Goal: Task Accomplishment & Management: Use online tool/utility

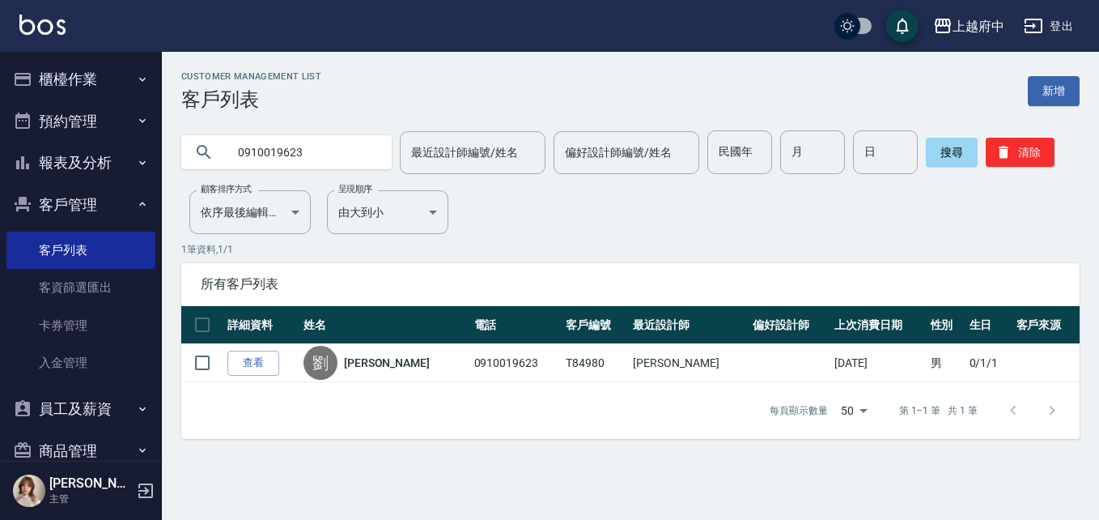
click at [278, 142] on input "0910019623" at bounding box center [303, 152] width 152 height 44
type input "0978180536"
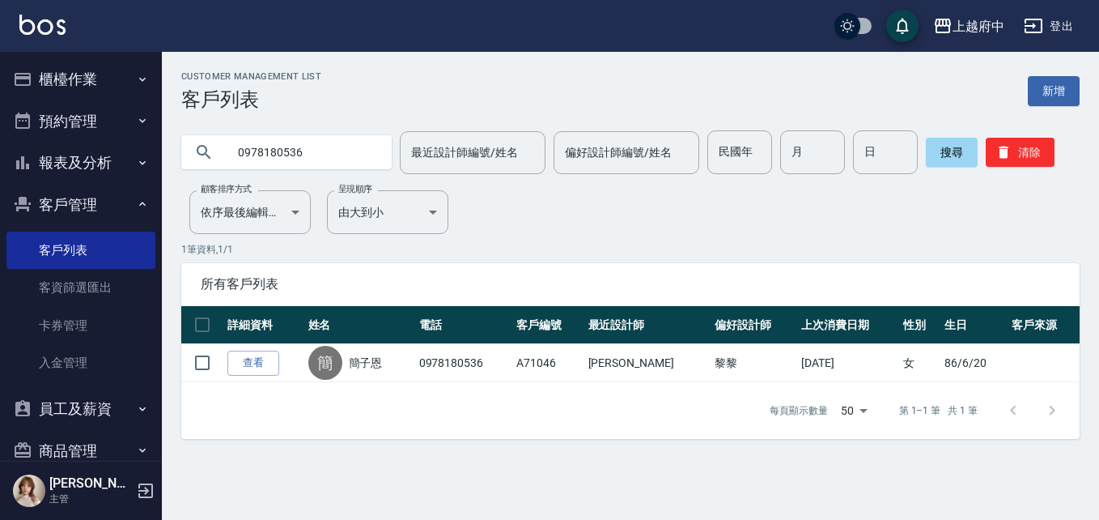
click at [240, 360] on link "查看" at bounding box center [253, 362] width 52 height 25
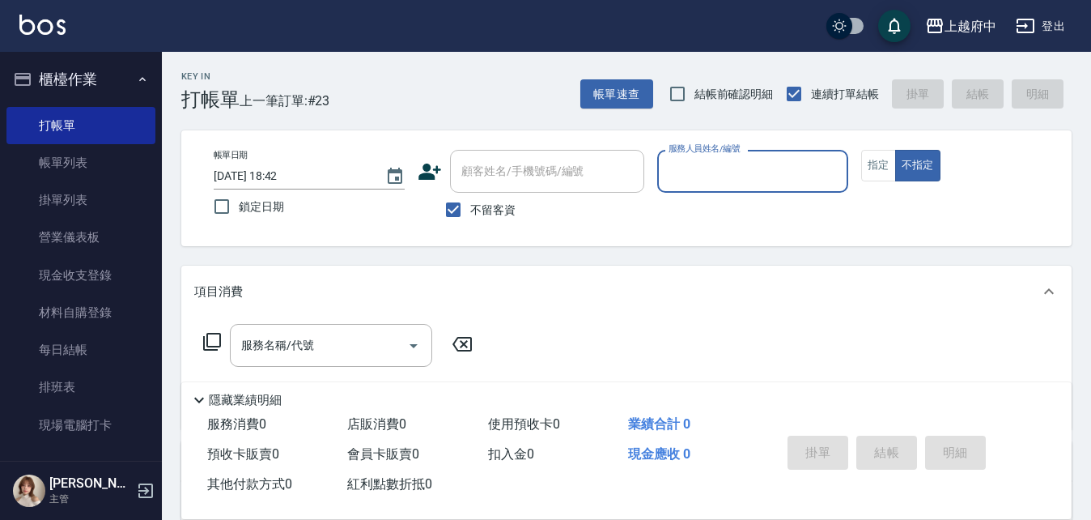
scroll to position [81, 0]
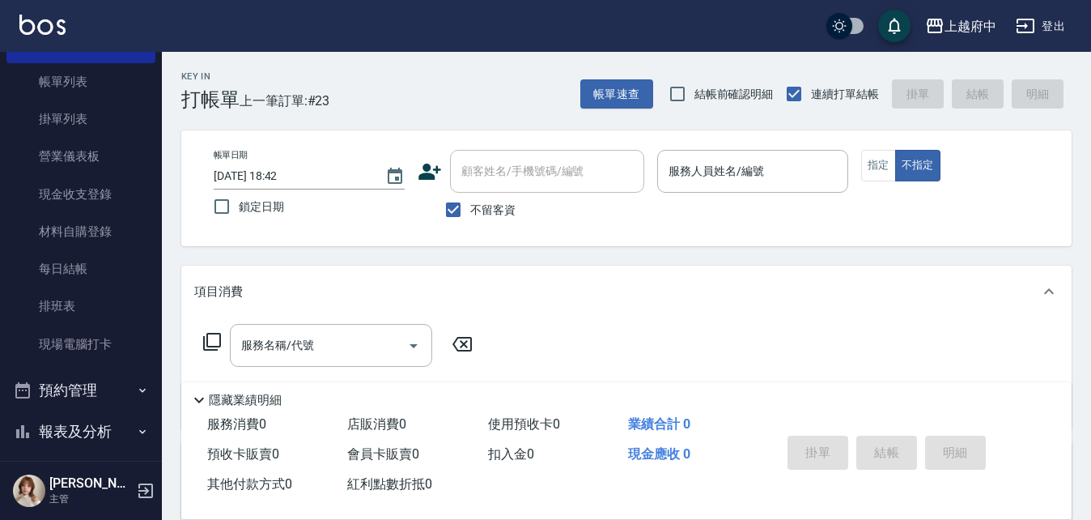
click at [486, 221] on label "不留客資" at bounding box center [475, 210] width 79 height 34
click at [470, 221] on input "不留客資" at bounding box center [453, 210] width 34 height 34
checkbox input "false"
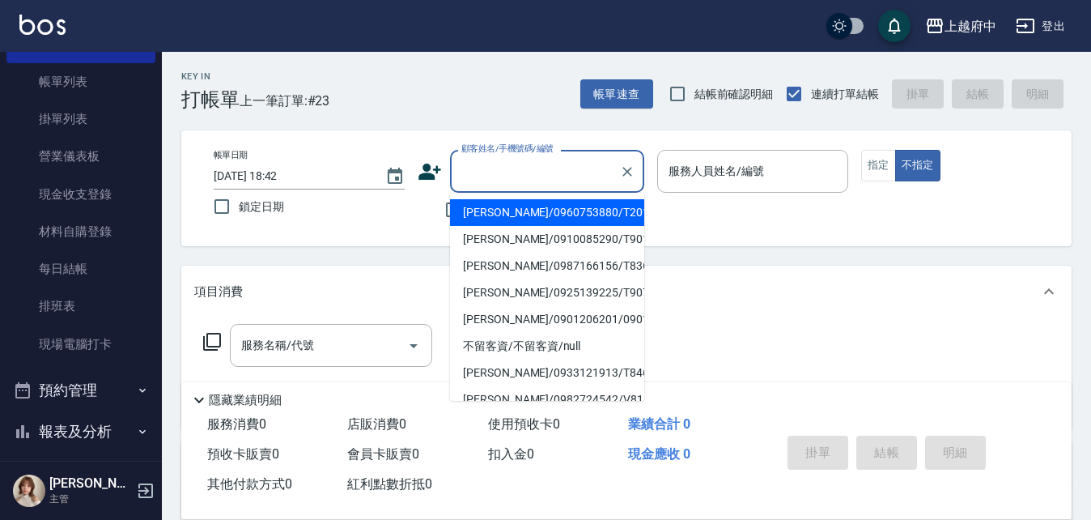
click at [529, 174] on input "顧客姓名/手機號碼/編號" at bounding box center [534, 171] width 155 height 28
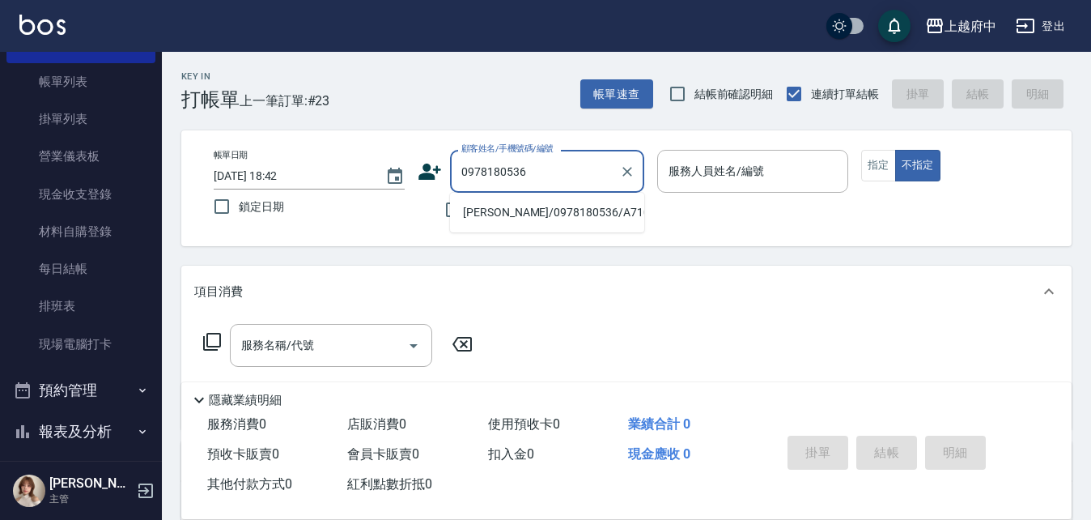
click at [594, 204] on li "簡子恩/0978180536/A71046" at bounding box center [547, 212] width 194 height 27
type input "簡子恩/0978180536/A71046"
type input "黎黎-3"
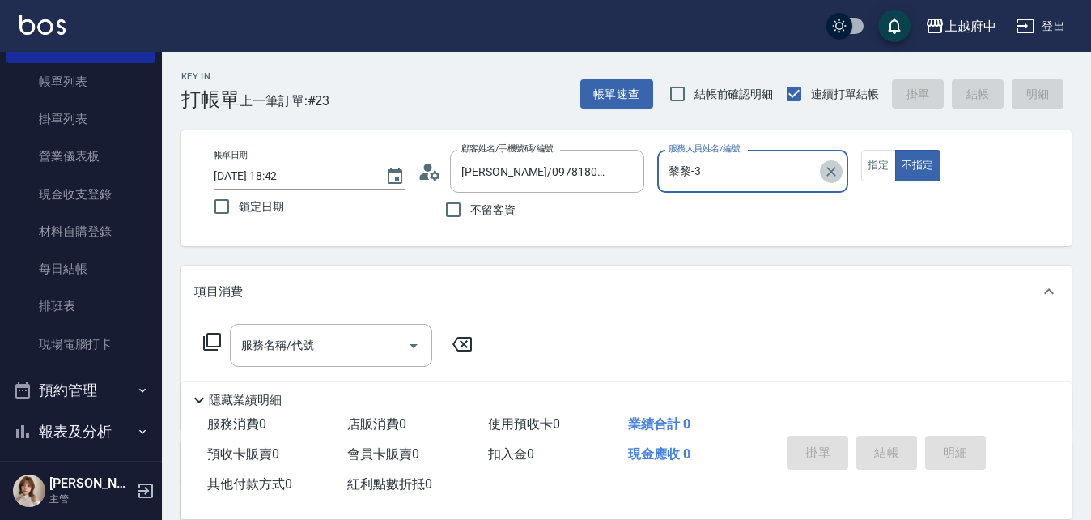
click at [827, 172] on icon "Clear" at bounding box center [831, 171] width 16 height 16
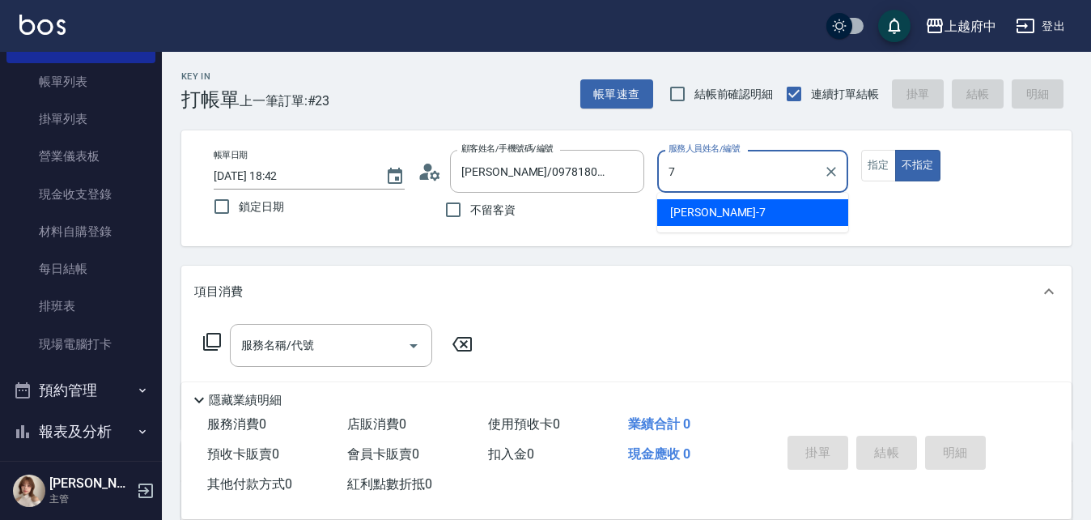
type input "Fanny-7"
type button "false"
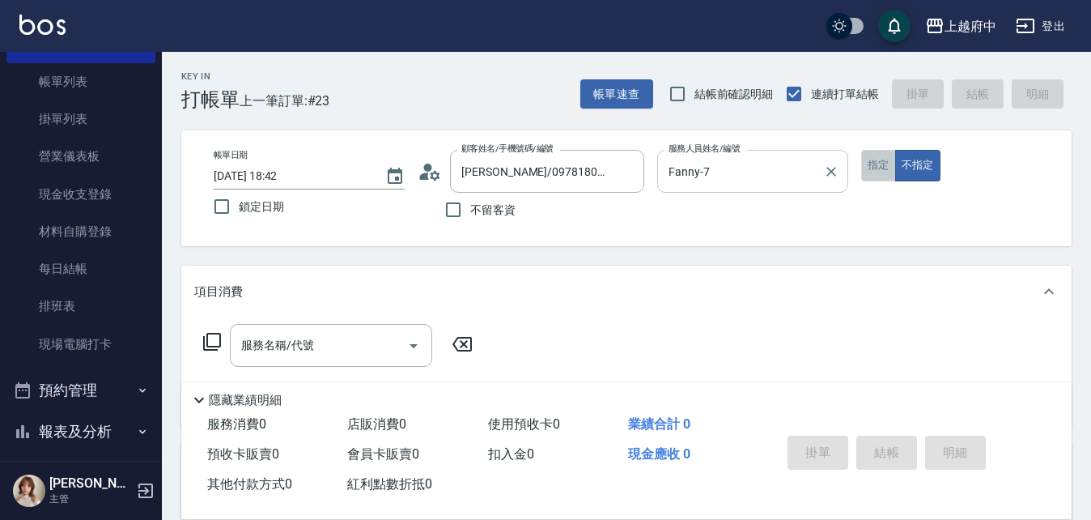
click at [874, 170] on button "指定" at bounding box center [878, 166] width 35 height 32
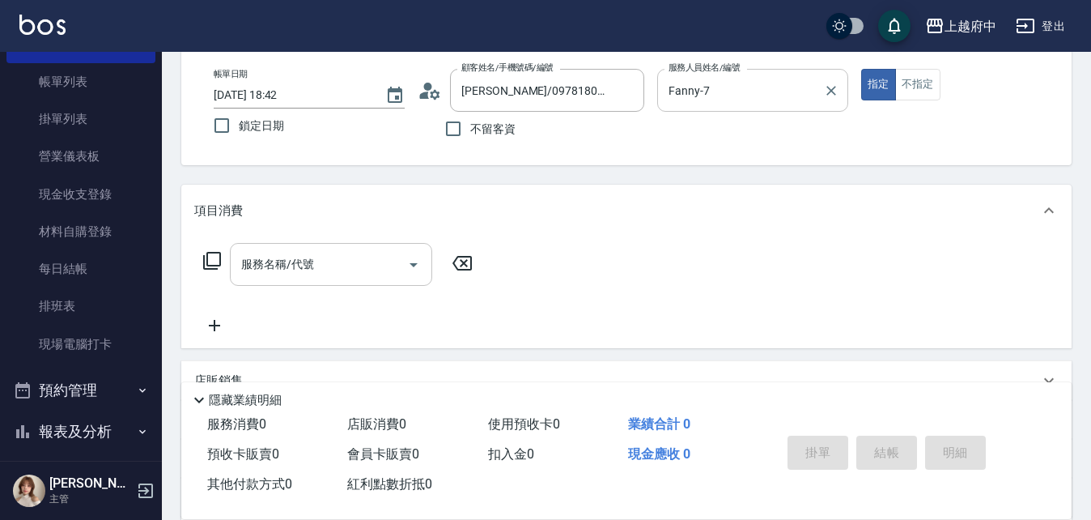
click at [315, 257] on input "服務名稱/代號" at bounding box center [318, 264] width 163 height 28
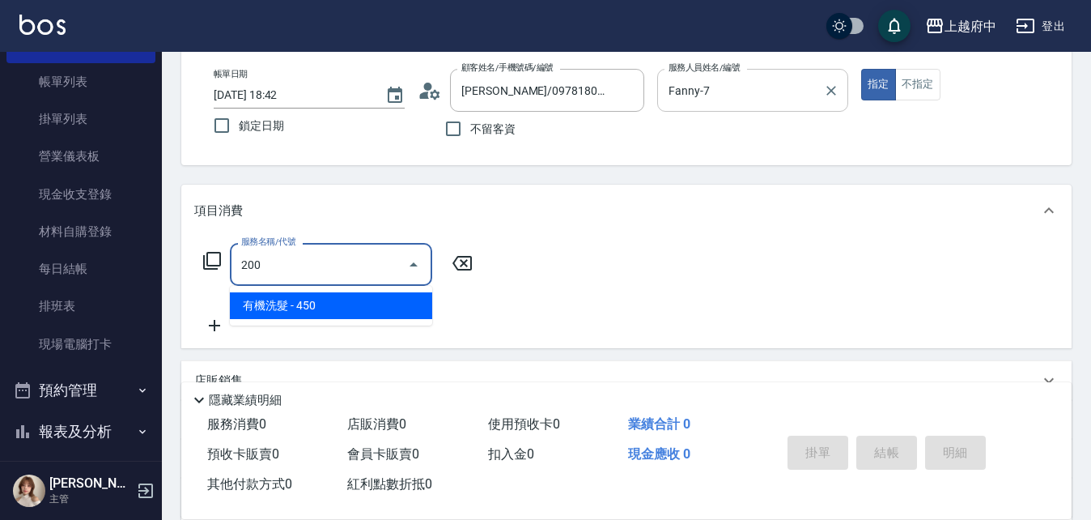
type input "有機洗髮(200)"
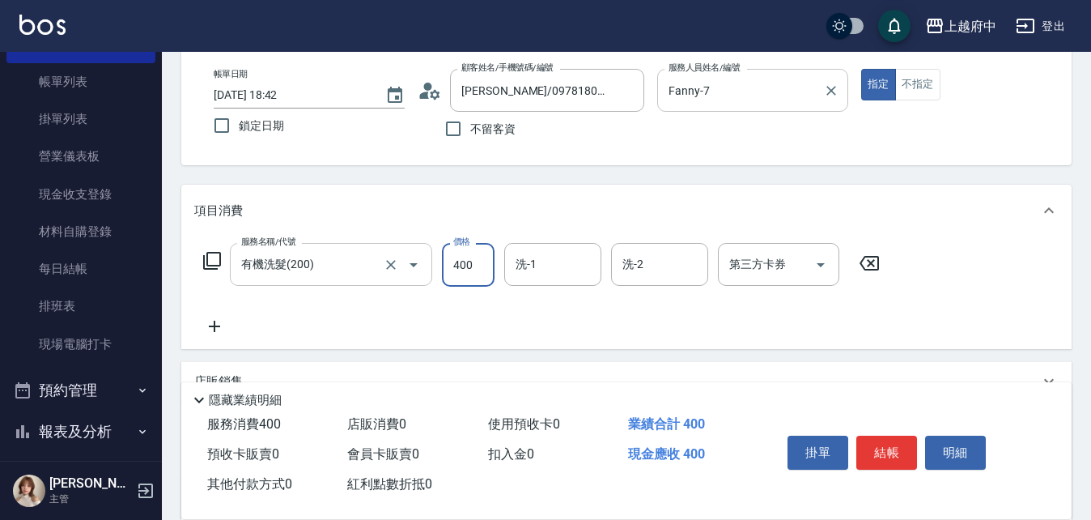
type input "400"
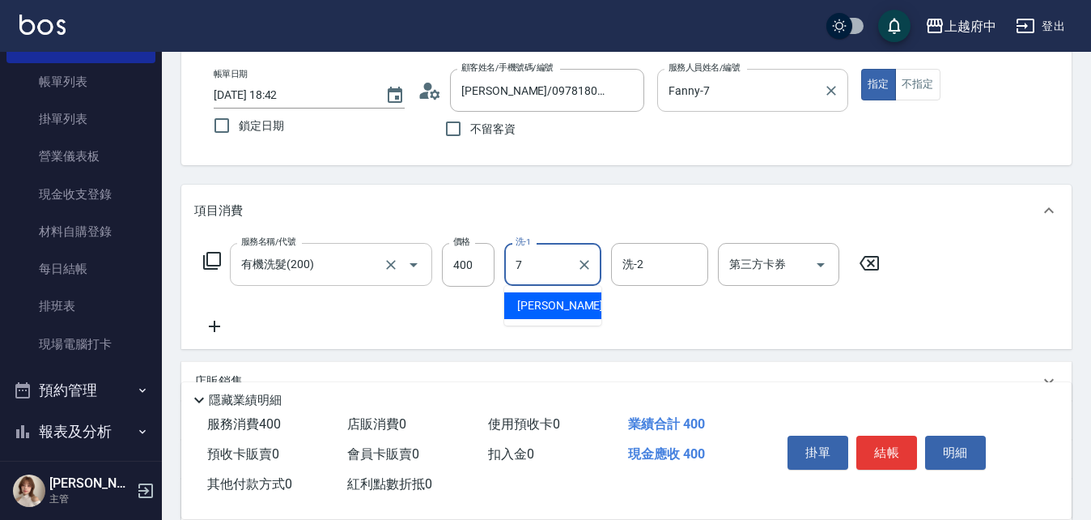
type input "Fanny-7"
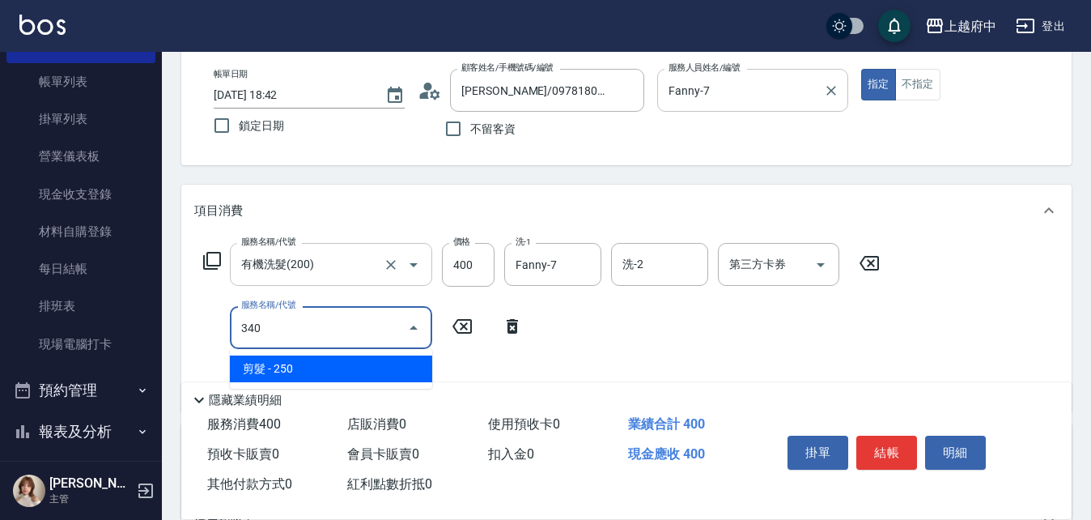
type input "剪髮(340)"
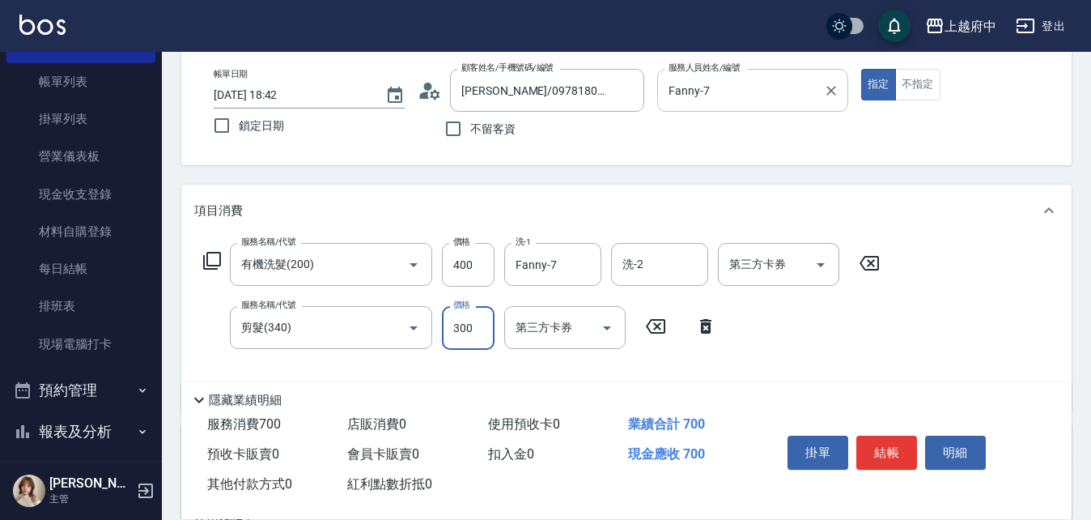
type input "300"
click at [1084, 302] on div "Key In 打帳單 上一筆訂單:#23 帳單速查 結帳前確認明細 連續打單結帳 掛單 結帳 明細 帳單日期 2025/08/20 18:42 鎖定日期 顧客…" at bounding box center [626, 373] width 929 height 804
click at [886, 451] on button "結帳" at bounding box center [886, 452] width 61 height 34
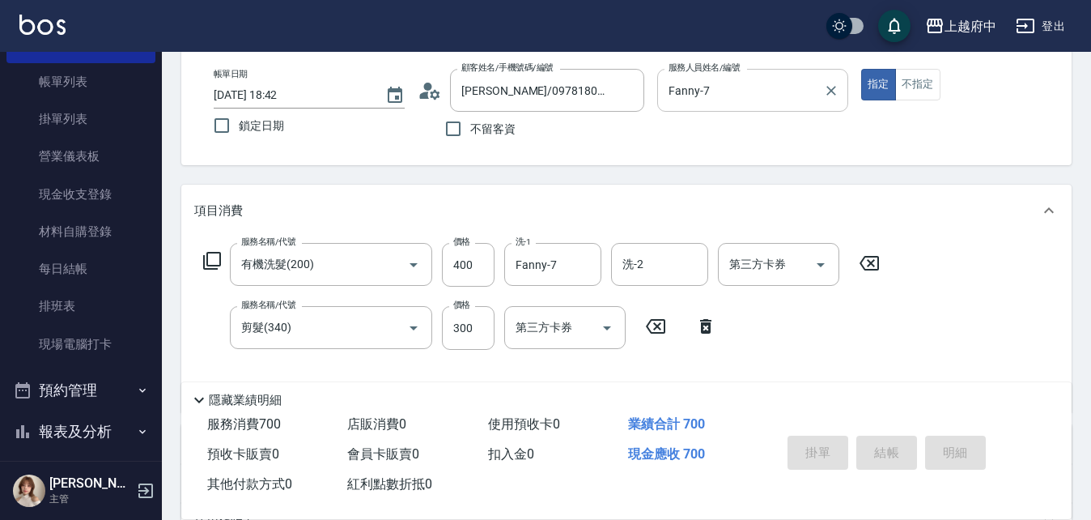
type input "2025/08/20 19:35"
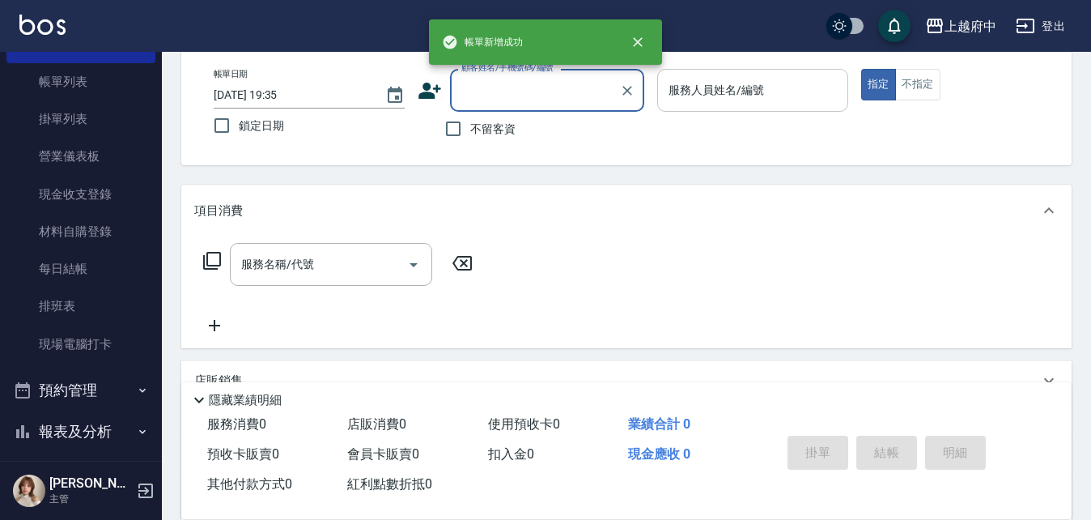
type input "ㄔ"
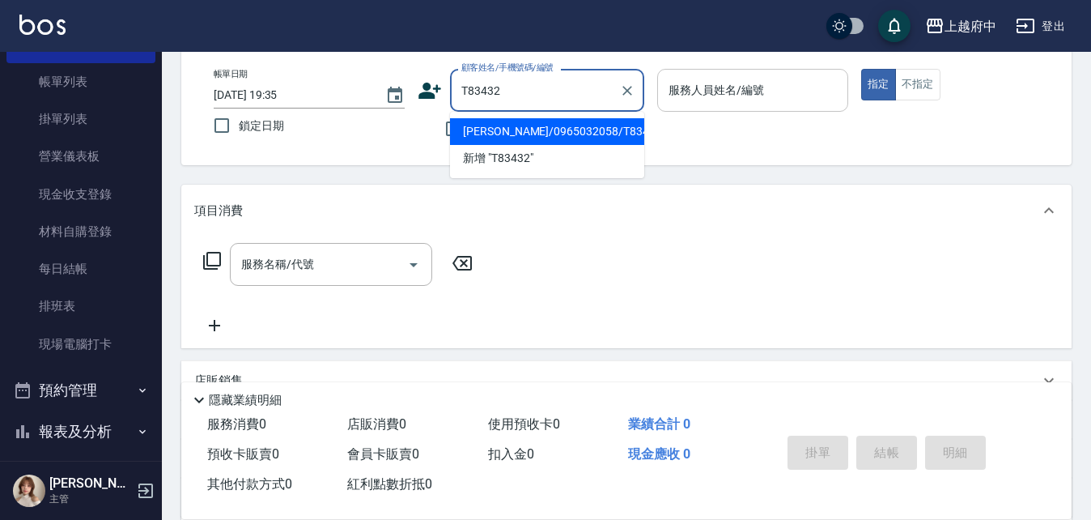
click at [570, 126] on li "鄭宇呈/0965032058/T83432" at bounding box center [547, 131] width 194 height 27
type input "鄭宇呈/0965032058/T83432"
type input "Nia-6"
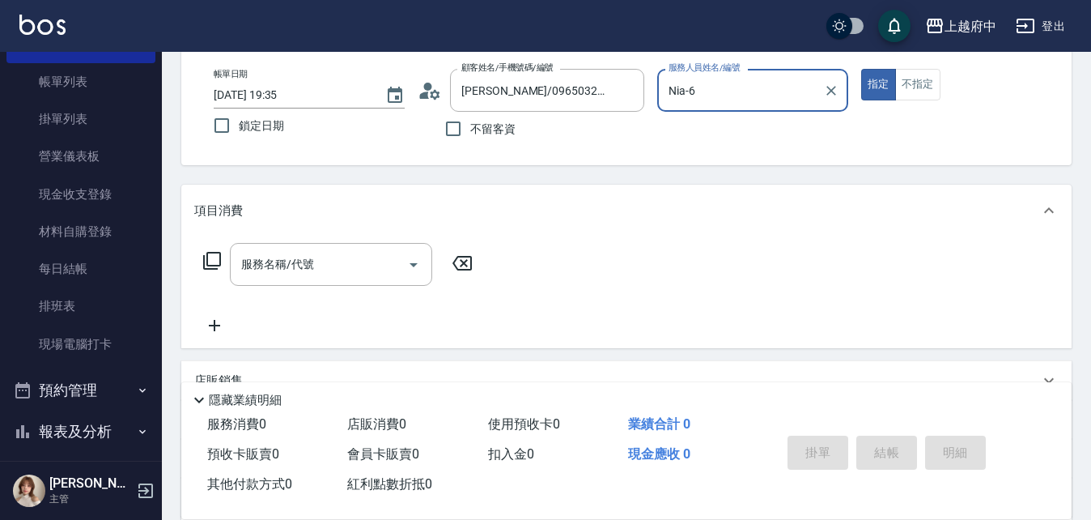
click at [861, 69] on button "指定" at bounding box center [878, 85] width 35 height 32
type button "true"
click at [302, 260] on input "服務名稱/代號" at bounding box center [318, 264] width 163 height 28
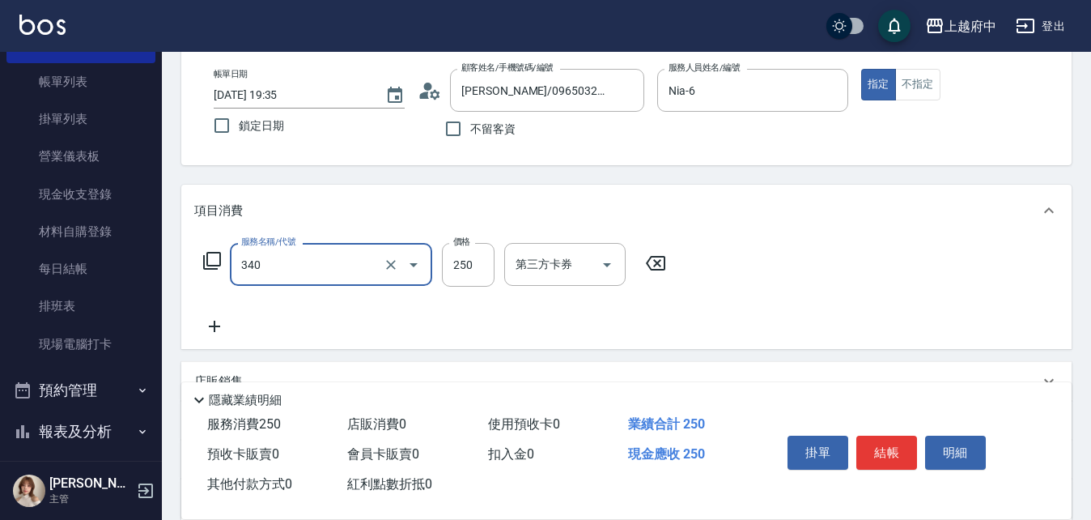
type input "剪髮(340)"
type input "500"
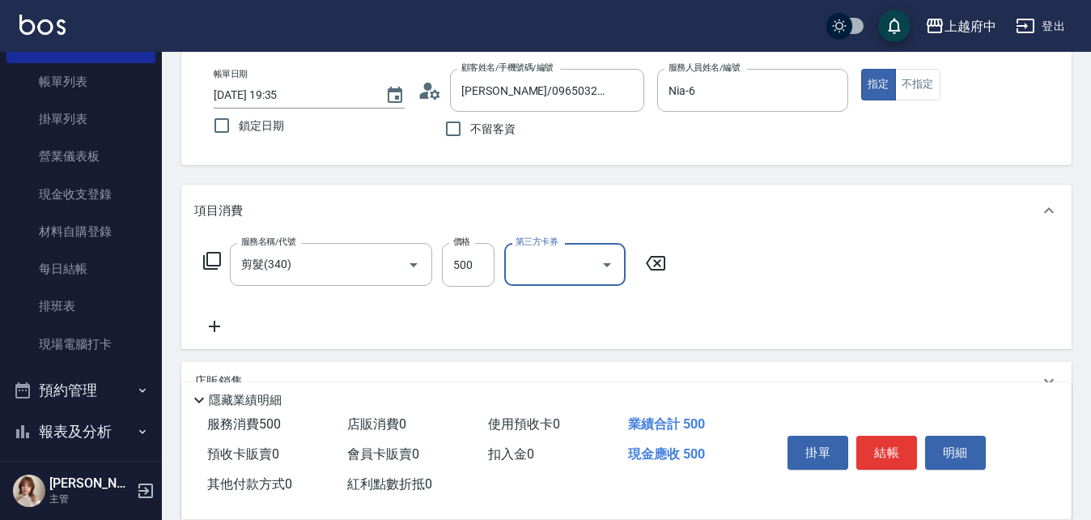
click at [874, 465] on div "掛單 結帳 明細" at bounding box center [886, 454] width 211 height 51
click at [885, 456] on button "結帳" at bounding box center [886, 452] width 61 height 34
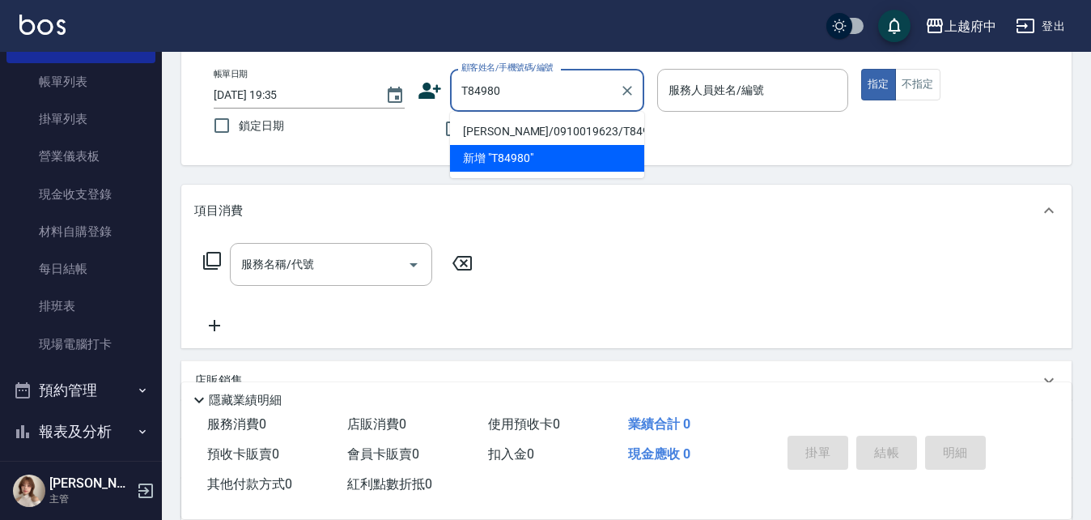
click at [541, 129] on li "劉皓哲/0910019623/T84980" at bounding box center [547, 131] width 194 height 27
type input "劉皓哲/0910019623/T84980"
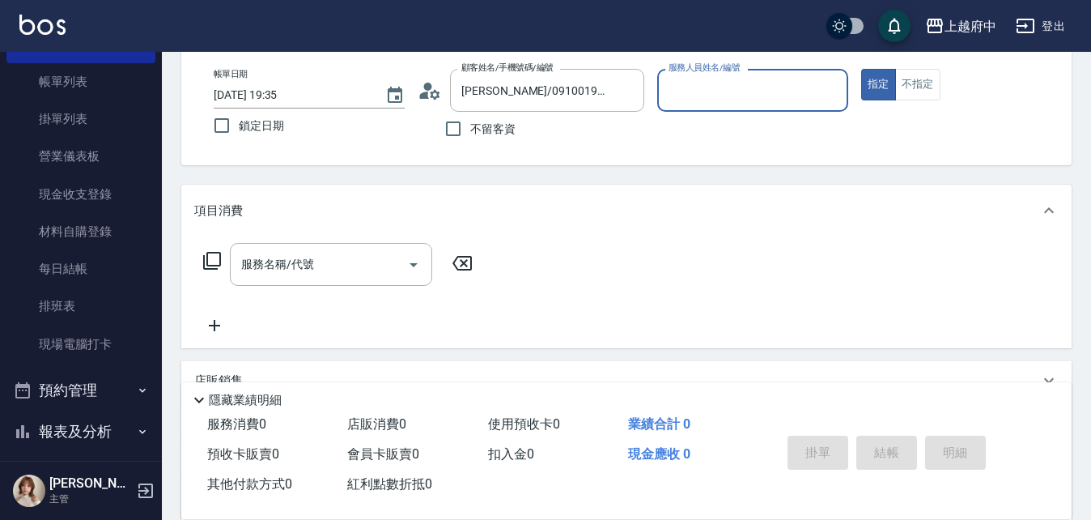
type input "7"
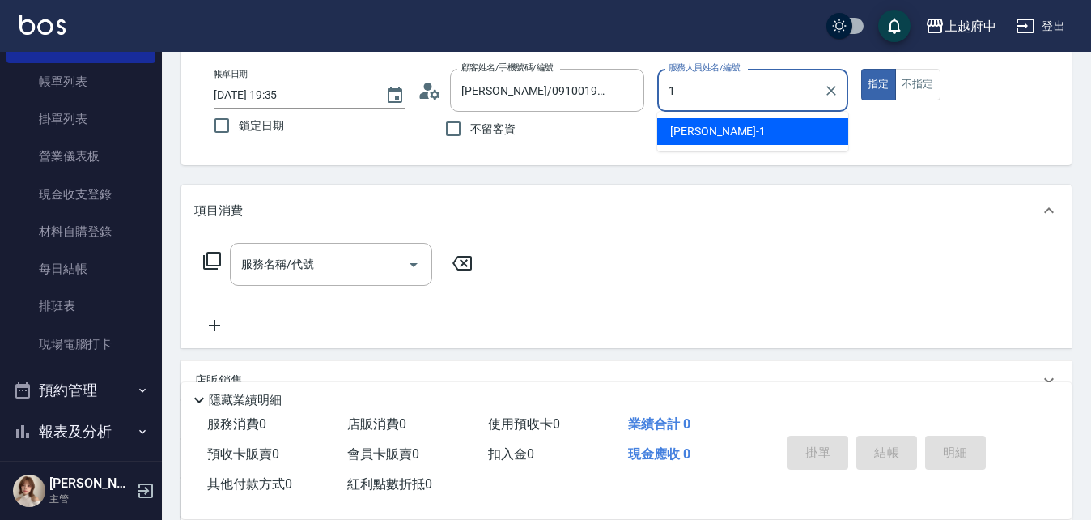
click at [779, 137] on div "Annie -1" at bounding box center [752, 131] width 191 height 27
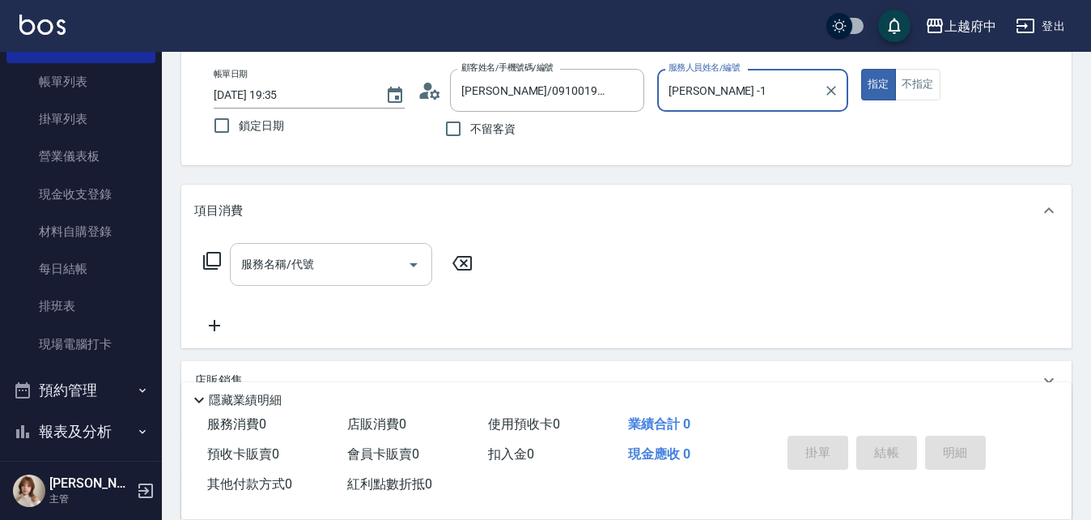
type input "Annie -1"
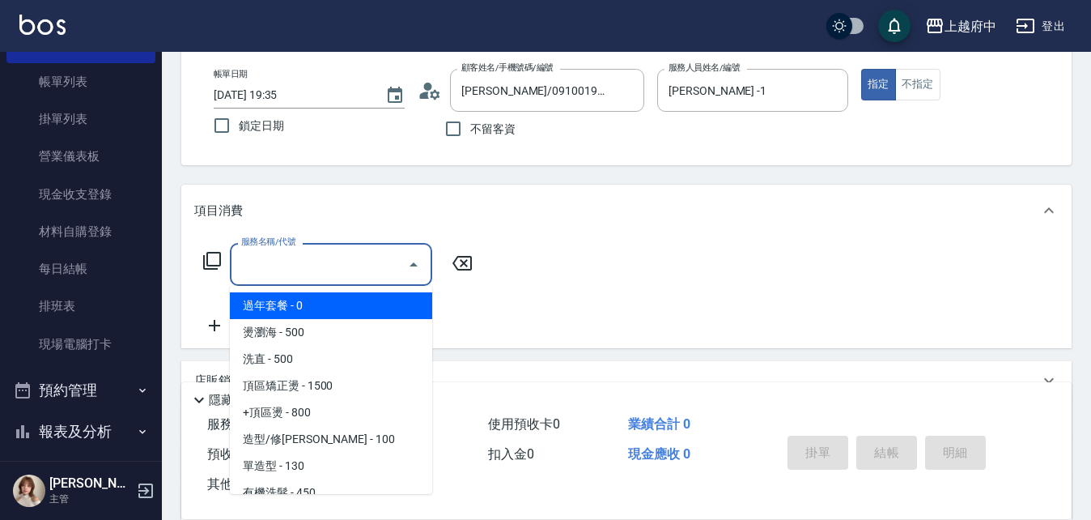
click at [247, 270] on input "服務名稱/代號" at bounding box center [318, 264] width 163 height 28
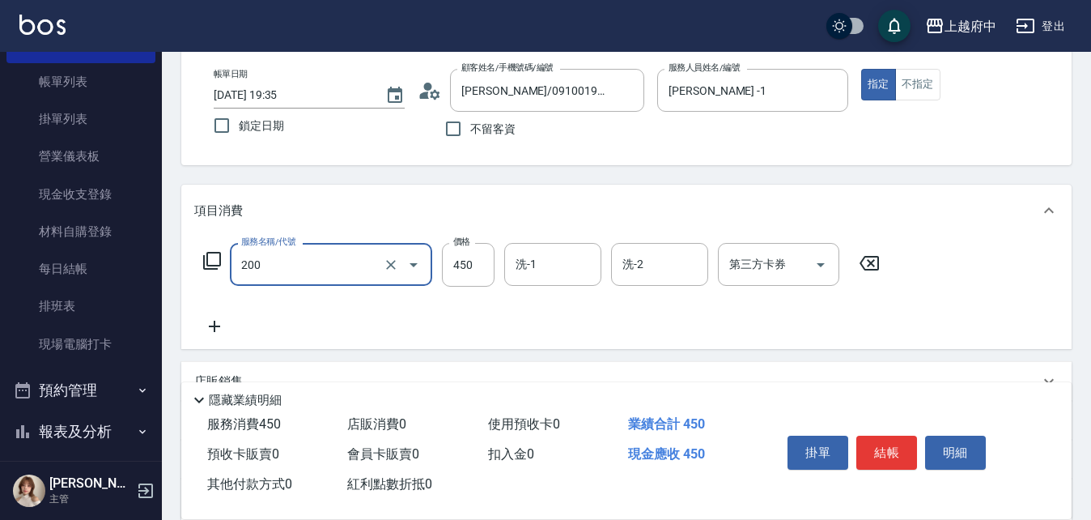
type input "有機洗髮(200)"
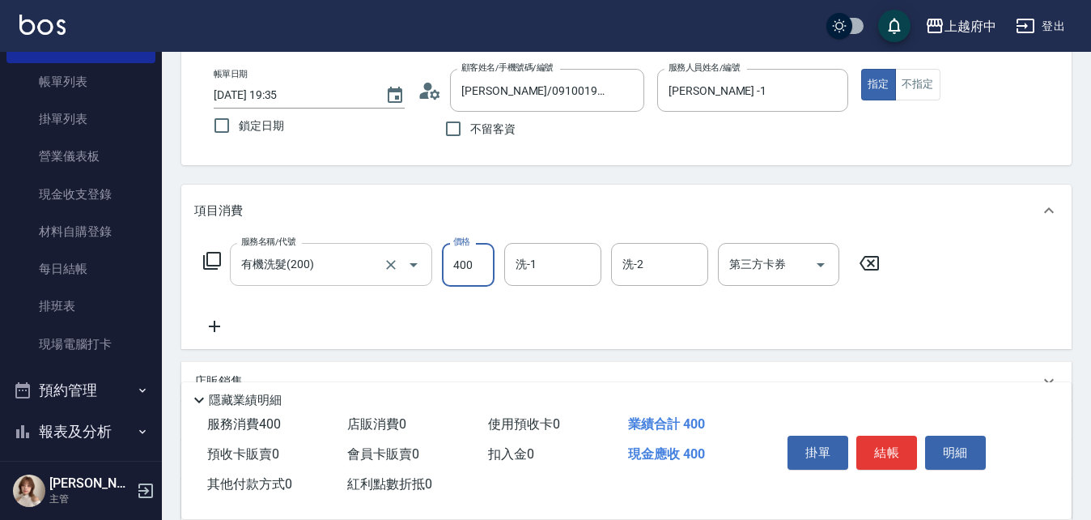
type input "400"
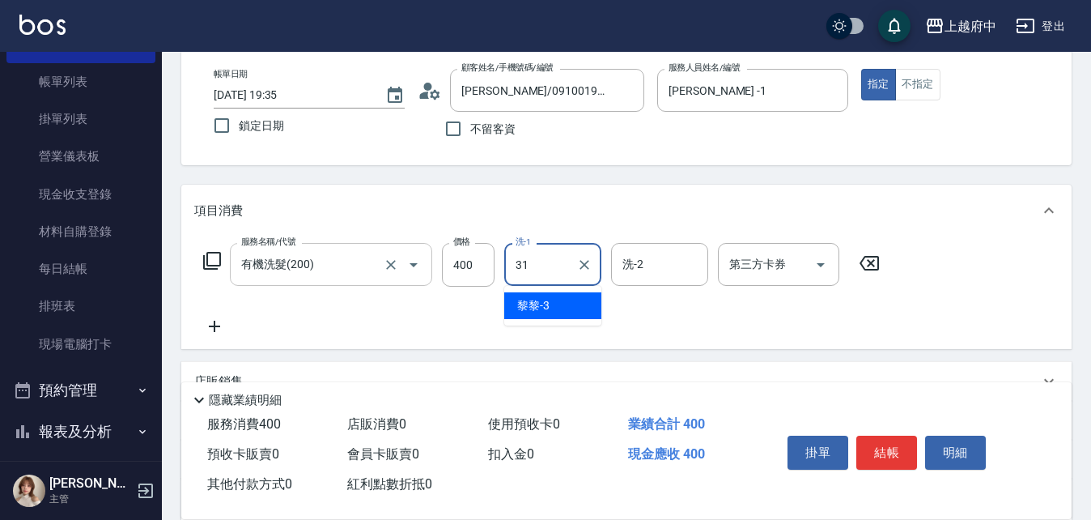
type input "王品云-31"
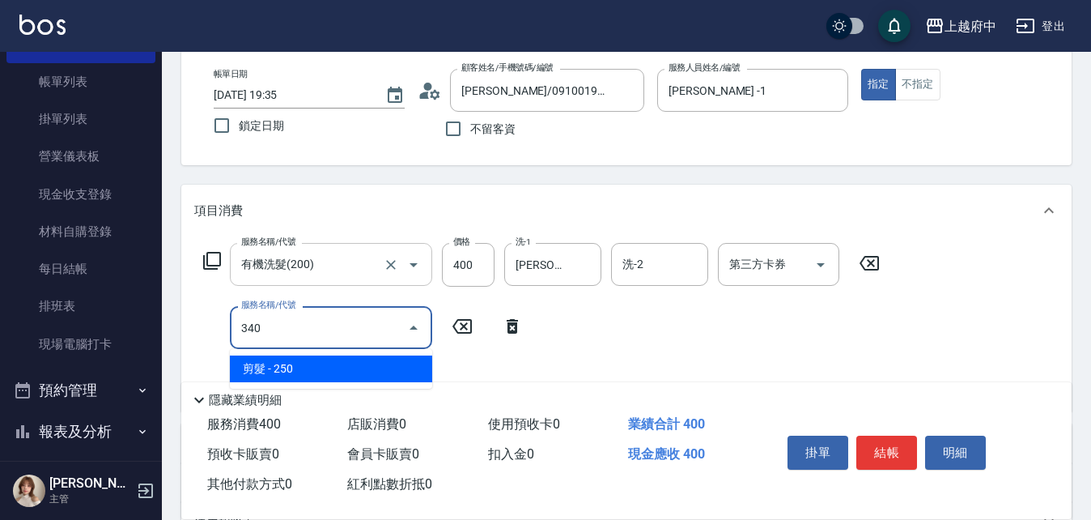
type input "剪髮(340)"
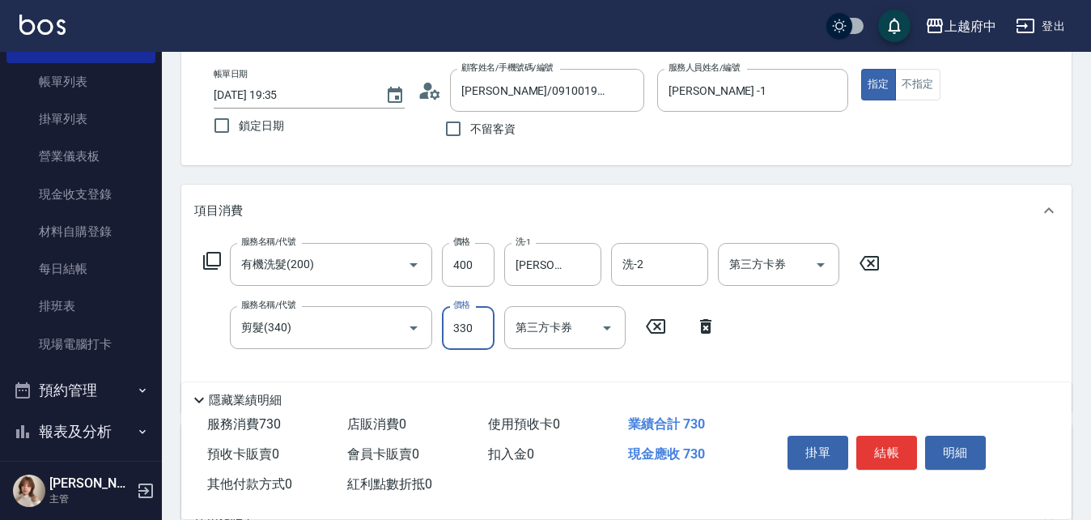
type input "330"
drag, startPoint x: 383, startPoint y: 181, endPoint x: 529, endPoint y: 219, distance: 151.3
click at [383, 180] on div "Key In 打帳單 上一筆訂單:#25 帳單速查 結帳前確認明細 連續打單結帳 掛單 結帳 明細 帳單日期 2025/08/20 19:35 鎖定日期 顧客…" at bounding box center [626, 373] width 929 height 804
click at [884, 447] on button "結帳" at bounding box center [886, 452] width 61 height 34
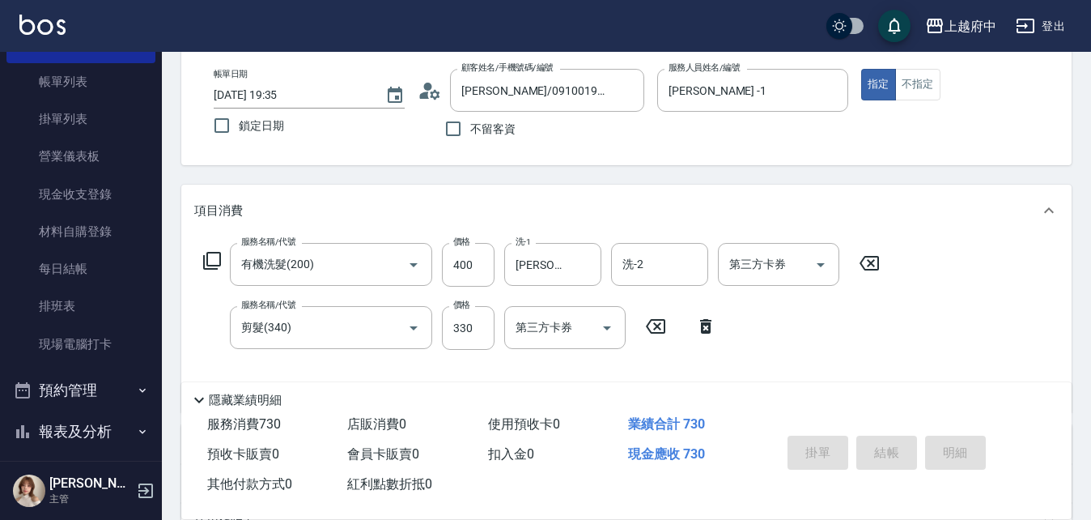
type input "2025/08/20 19:36"
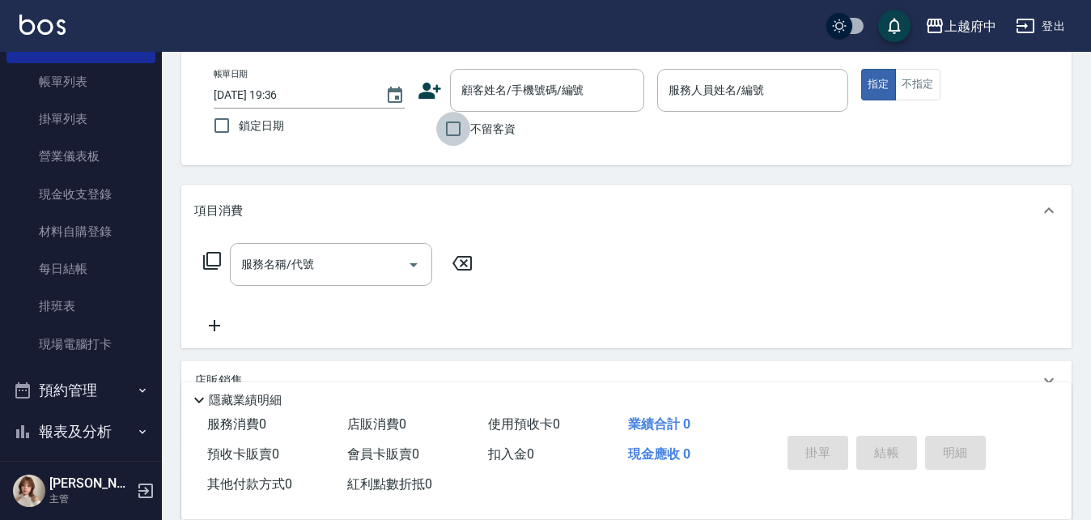
drag, startPoint x: 457, startPoint y: 115, endPoint x: 598, endPoint y: 138, distance: 142.6
click at [457, 117] on input "不留客資" at bounding box center [453, 129] width 34 height 34
checkbox input "true"
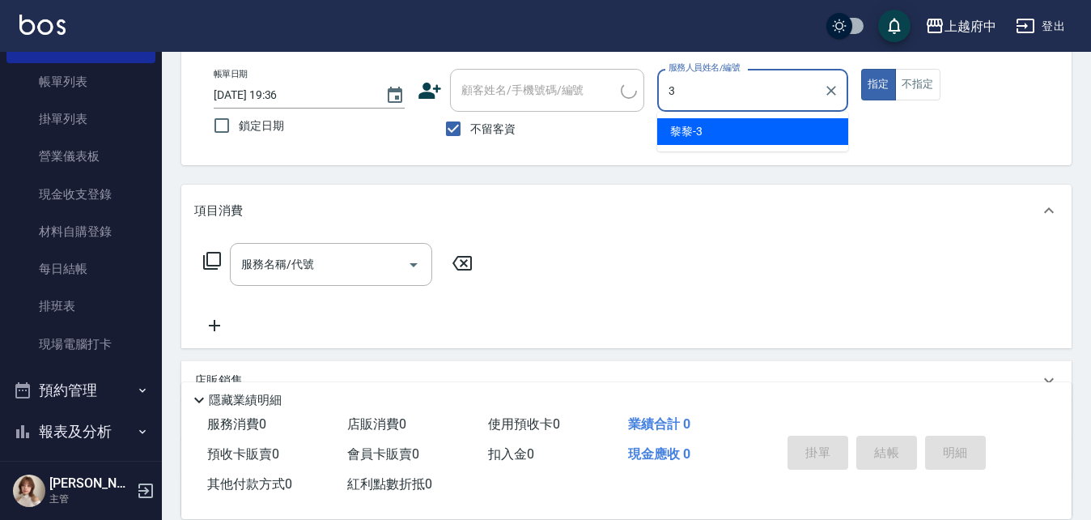
type input "黎黎-3"
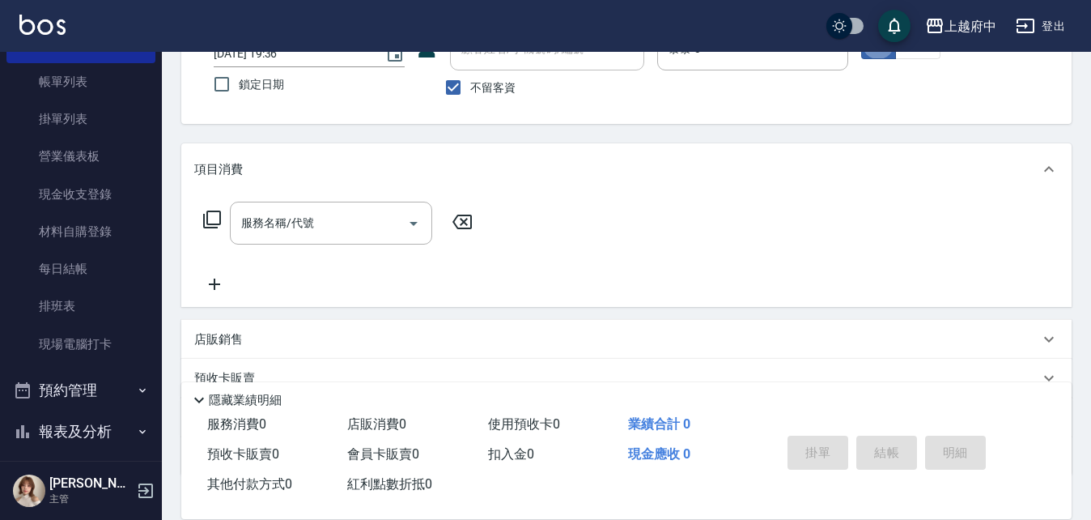
scroll to position [162, 0]
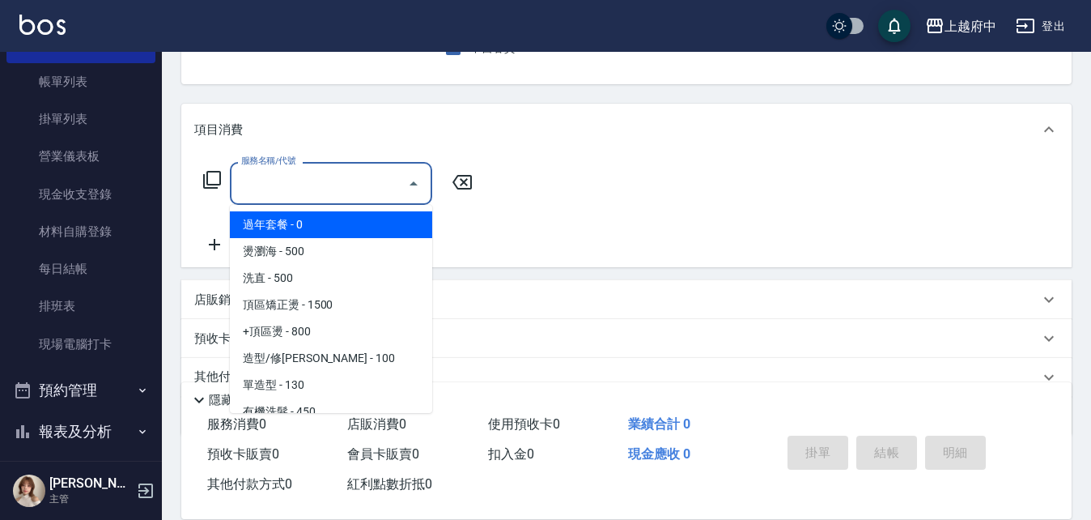
click at [291, 182] on input "服務名稱/代號" at bounding box center [318, 183] width 163 height 28
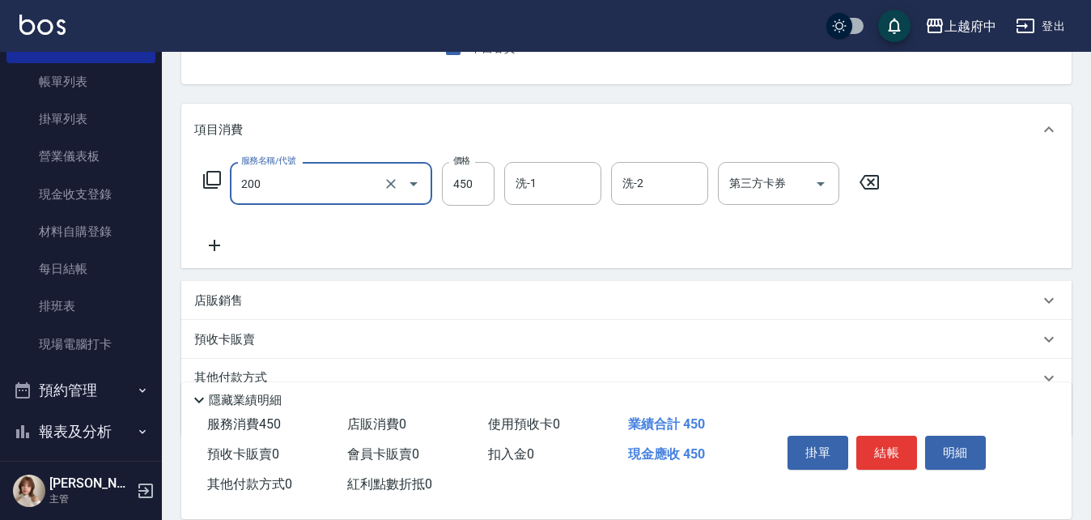
type input "有機洗髮(200)"
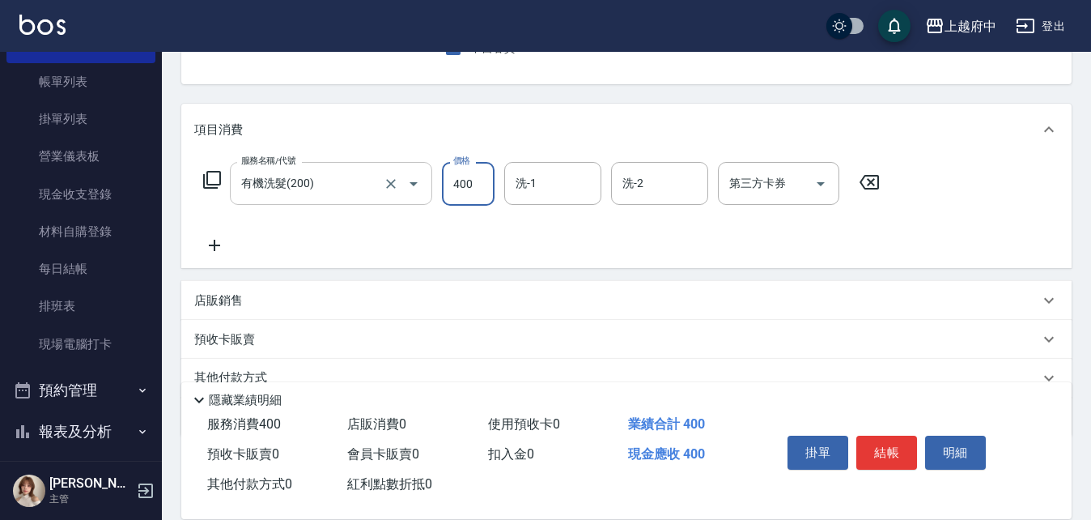
type input "400"
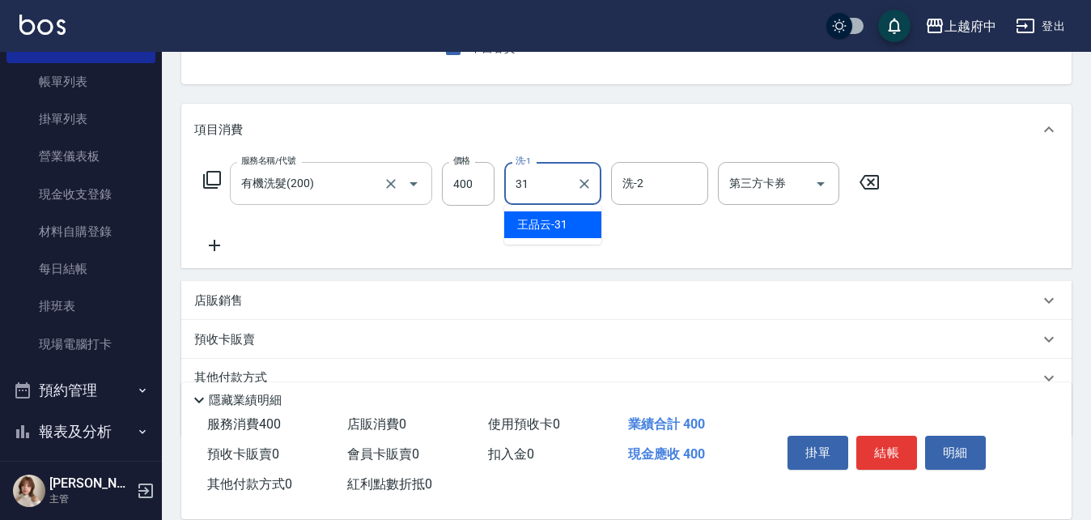
type input "王品云-31"
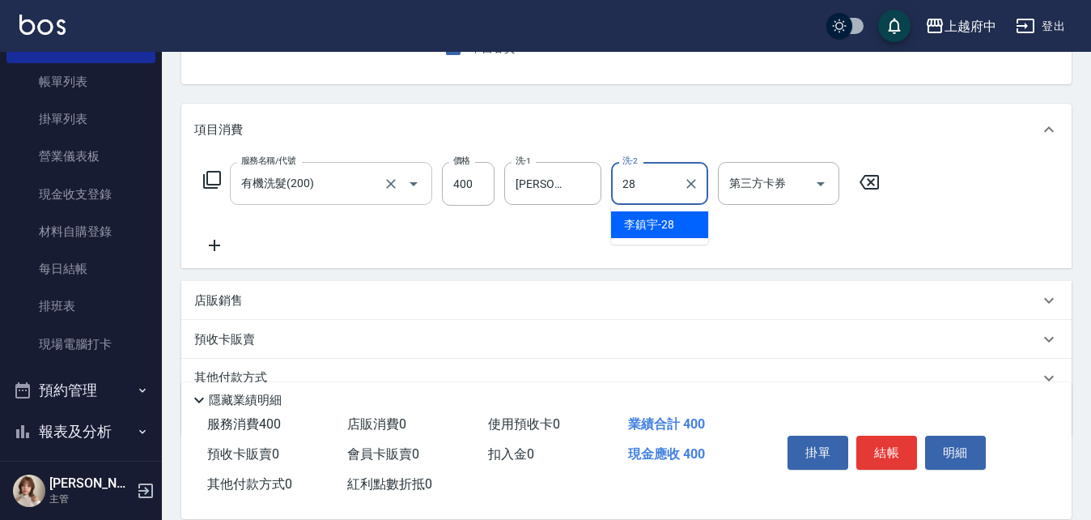
type input "李鎮宇-28"
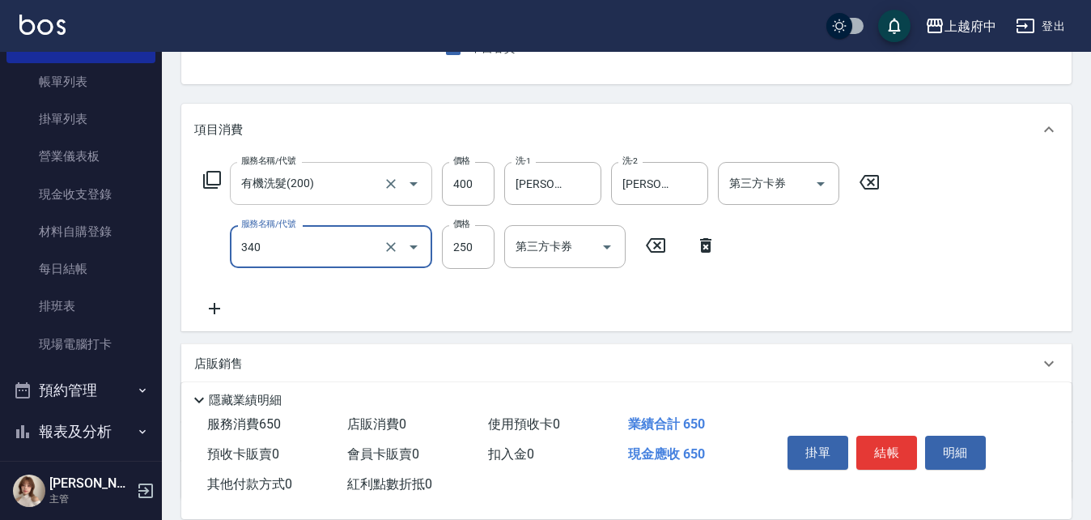
type input "剪髮(340)"
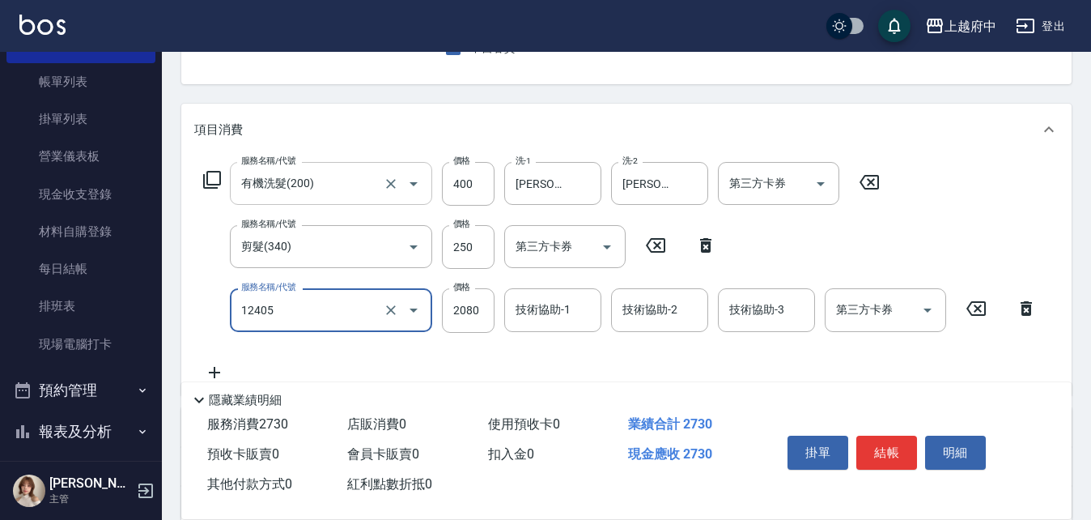
type input "染髮L(12405)"
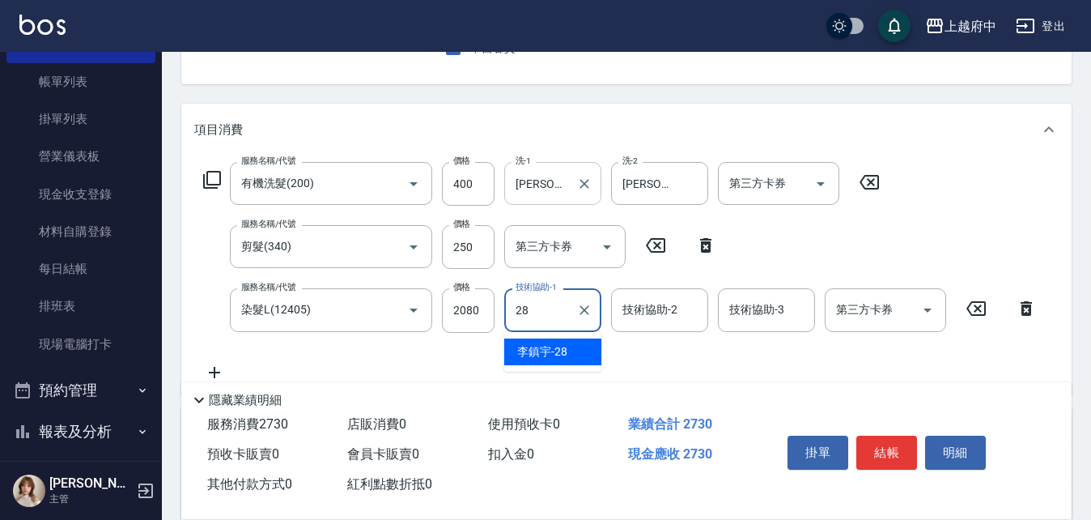
type input "李鎮宇-28"
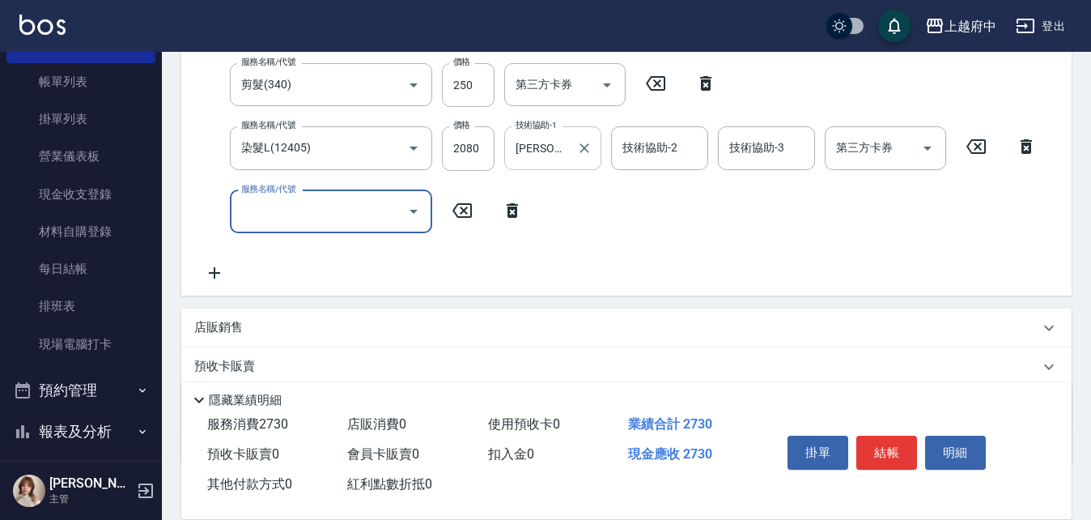
scroll to position [243, 0]
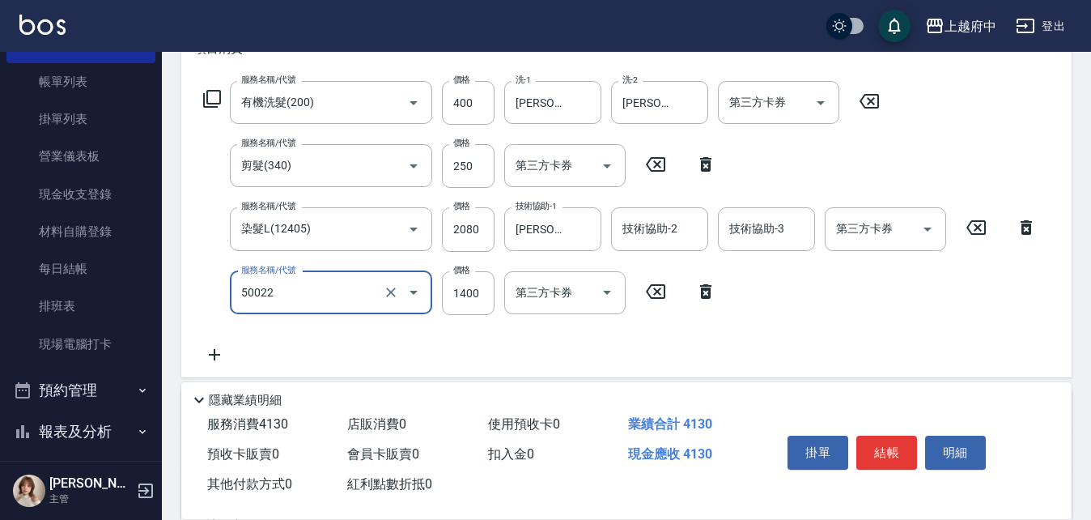
type input "漂髮 中(50022)"
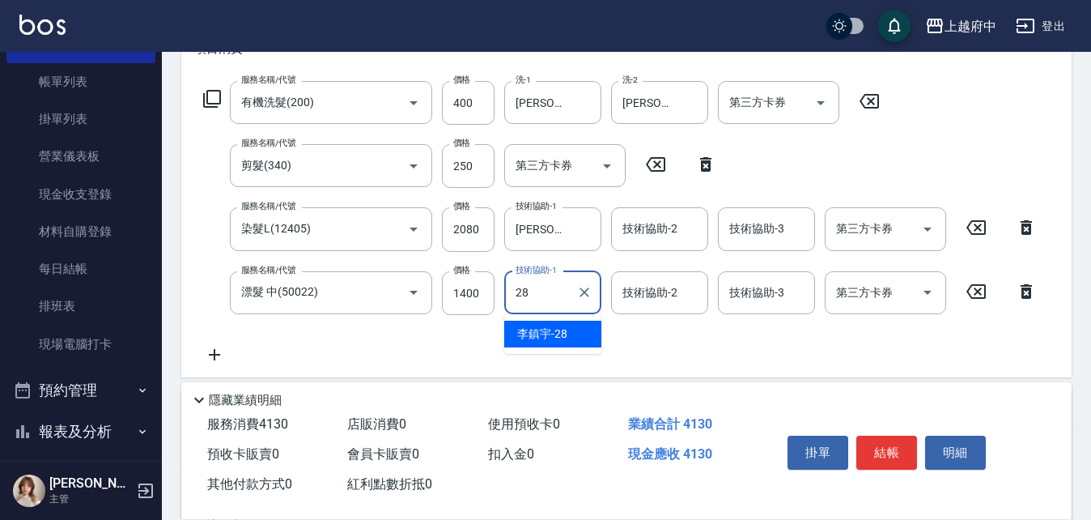
type input "李鎮宇-28"
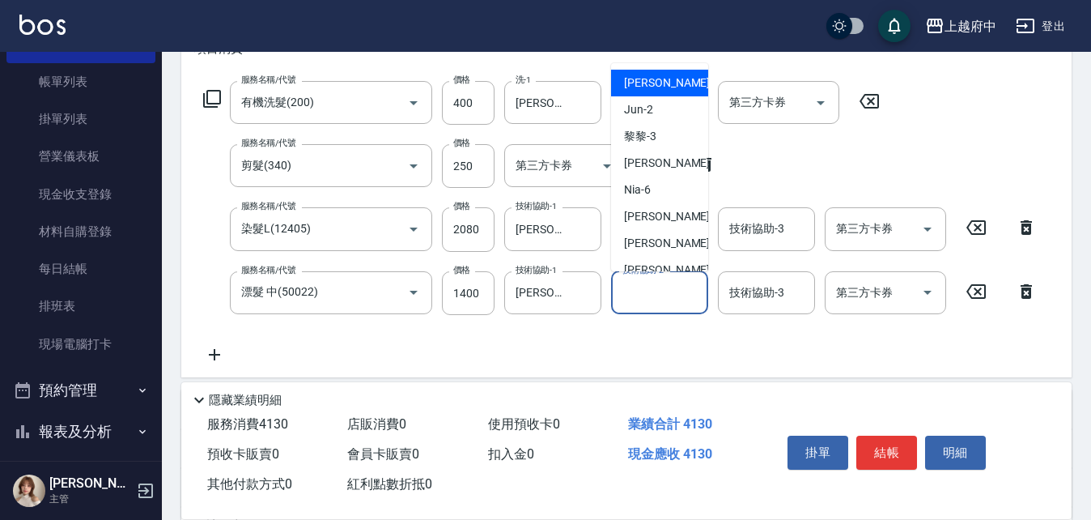
click at [655, 299] on input "技術協助-2" at bounding box center [659, 292] width 83 height 28
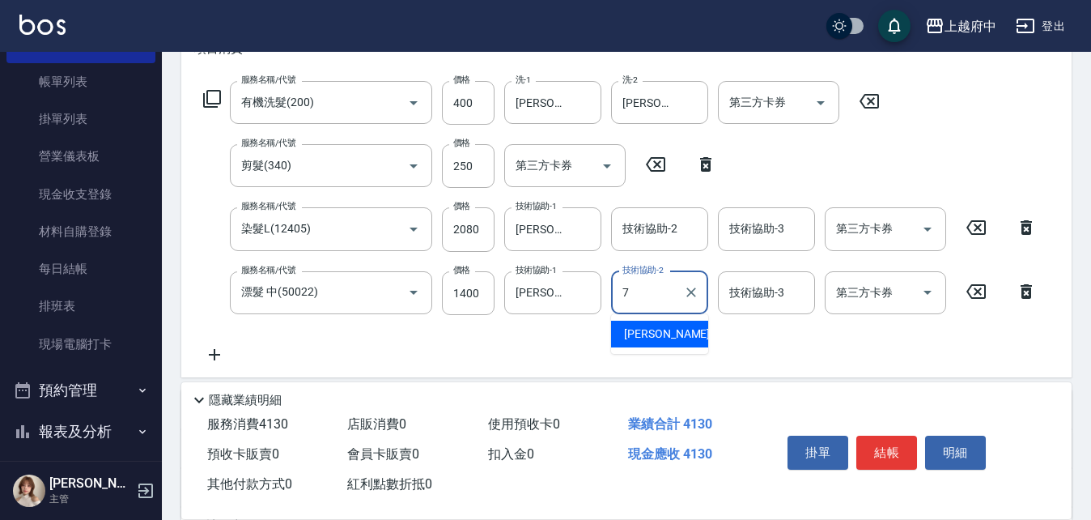
type input "Fanny-7"
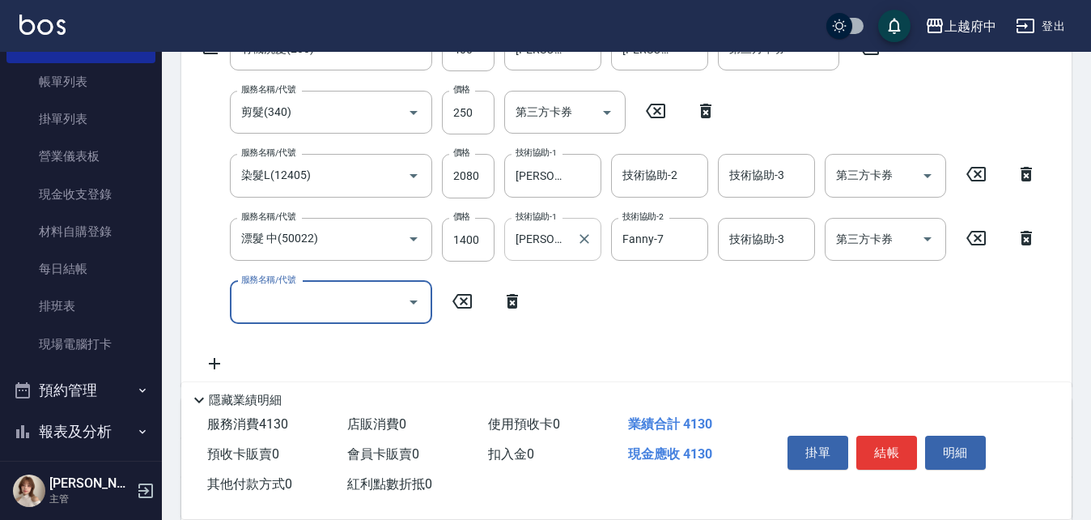
scroll to position [324, 0]
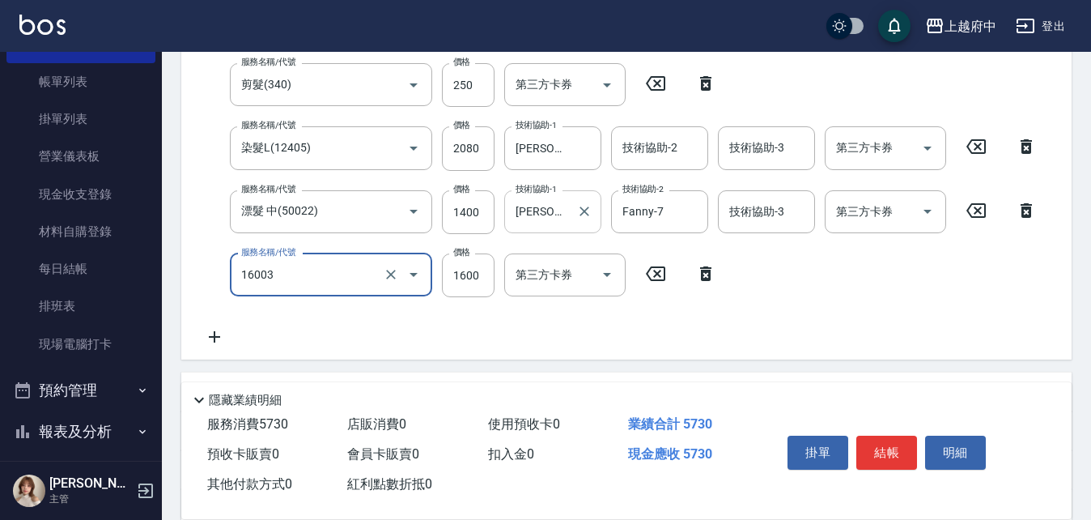
type input "漸層/手刷(16003)"
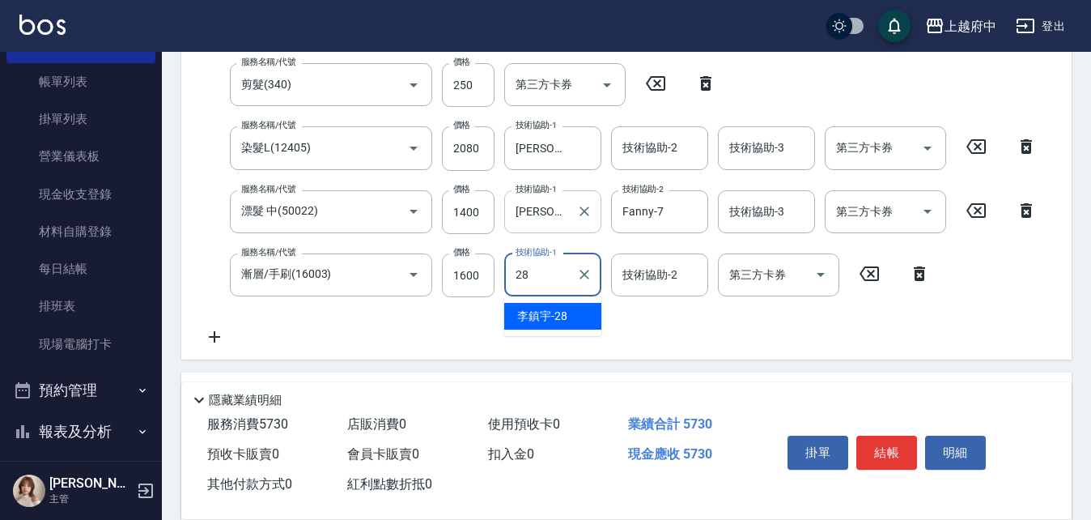
type input "李鎮宇-28"
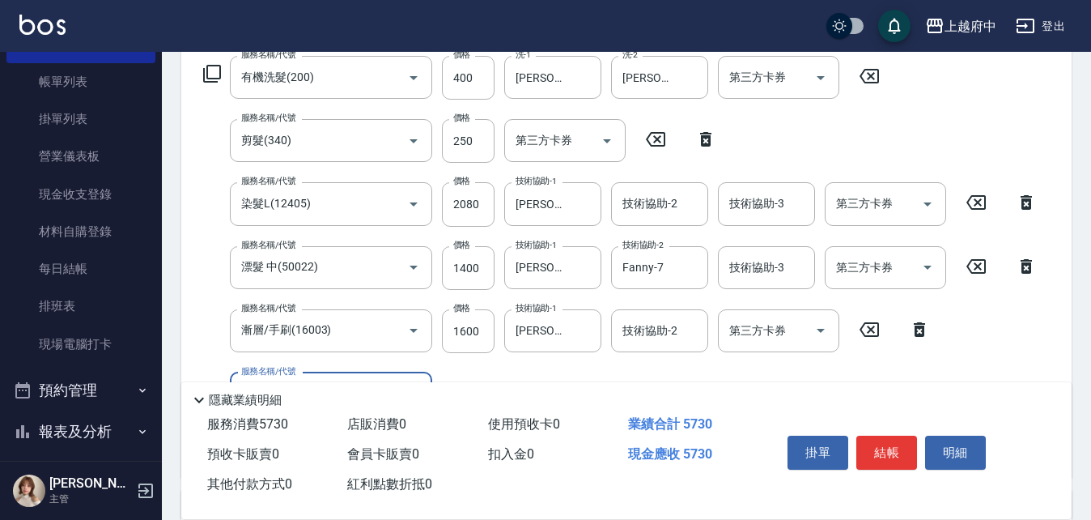
scroll to position [243, 0]
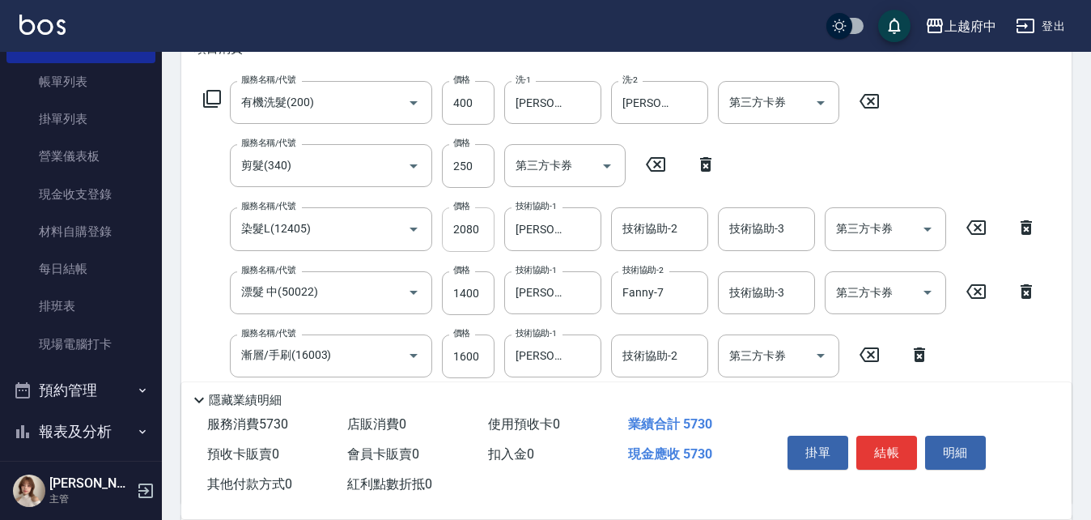
click at [490, 226] on input "2080" at bounding box center [468, 229] width 53 height 44
click at [501, 220] on div "服務名稱/代號 染髮L(12405) 服務名稱/代號 價格 2080 價格 技術協助-1 李鎮宇-28 技術協助-1 技術協助-2 技術協助-2 技術協助-3…" at bounding box center [620, 229] width 852 height 44
click at [484, 231] on input "2080" at bounding box center [468, 229] width 53 height 44
click at [239, 245] on div "染髮L(12405) 服務名稱/代號" at bounding box center [331, 228] width 202 height 43
type input "3350"
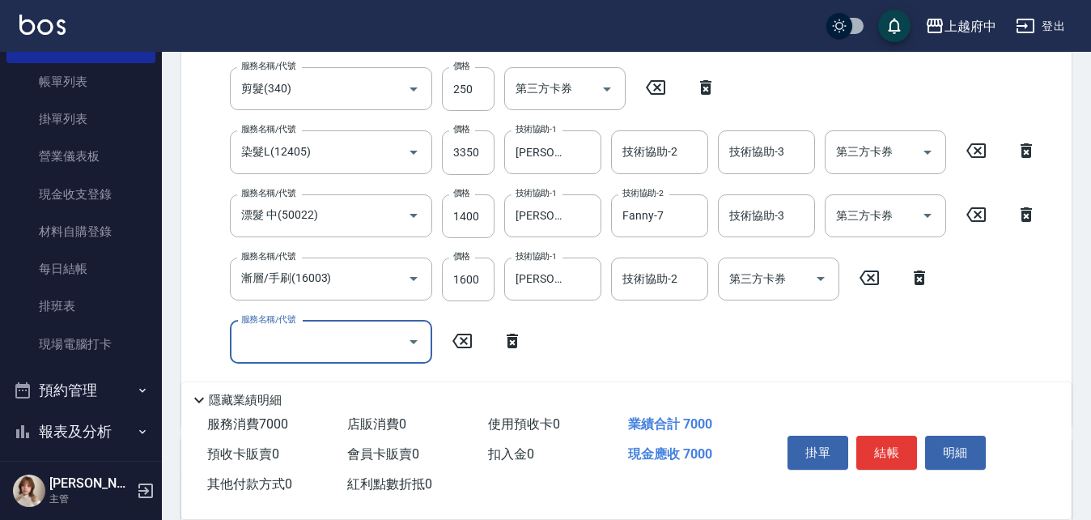
scroll to position [405, 0]
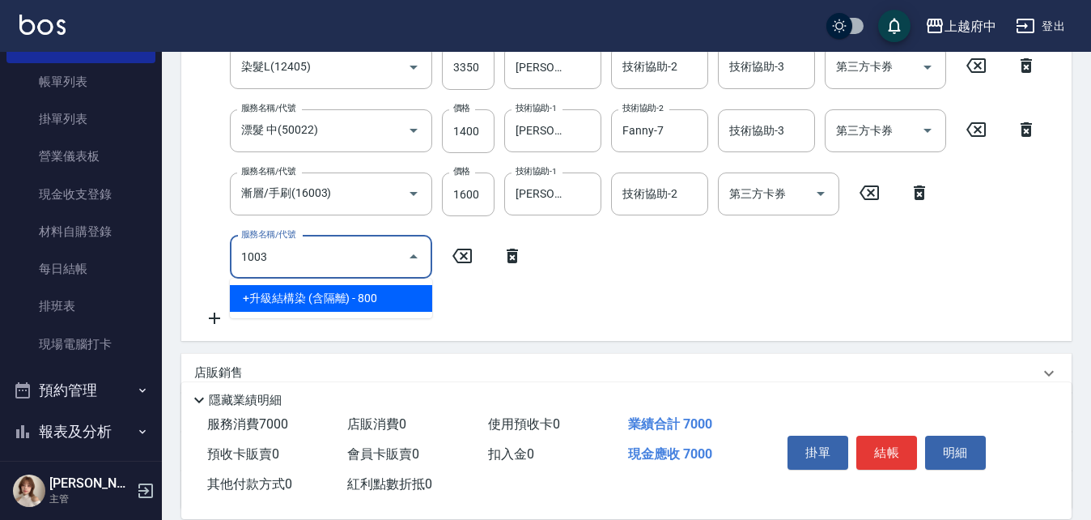
type input "+升級結構染 (含隔離)(1003)"
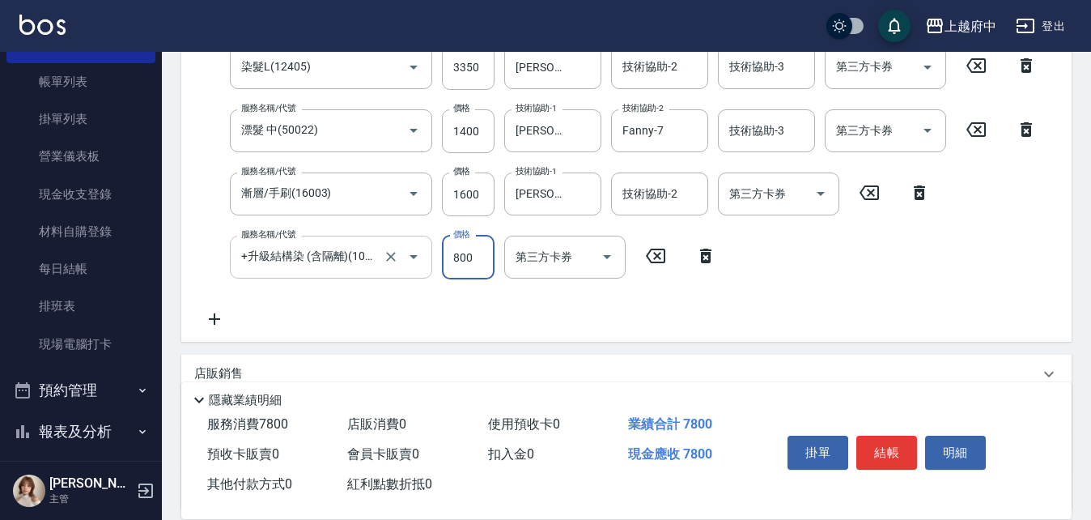
scroll to position [402, 0]
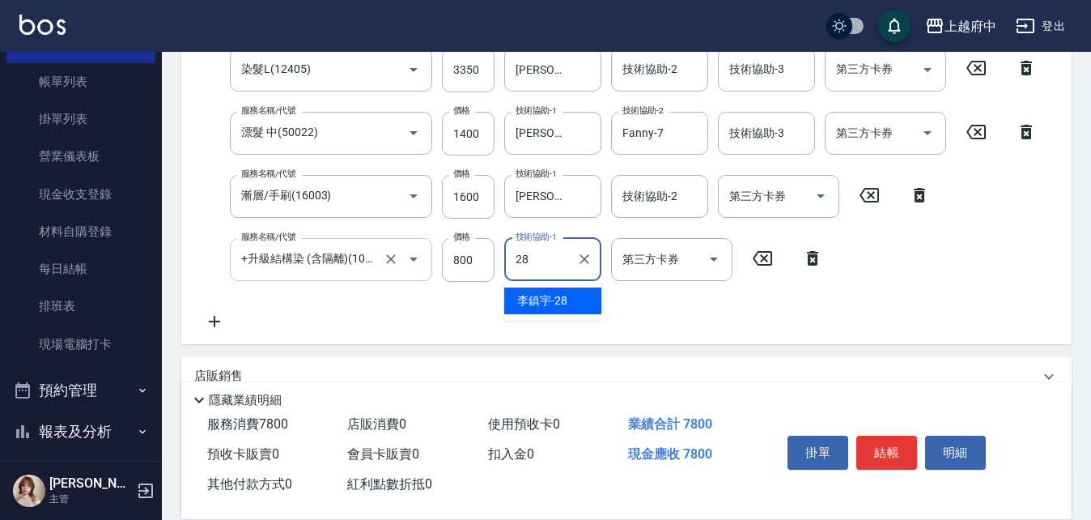
type input "李鎮宇-28"
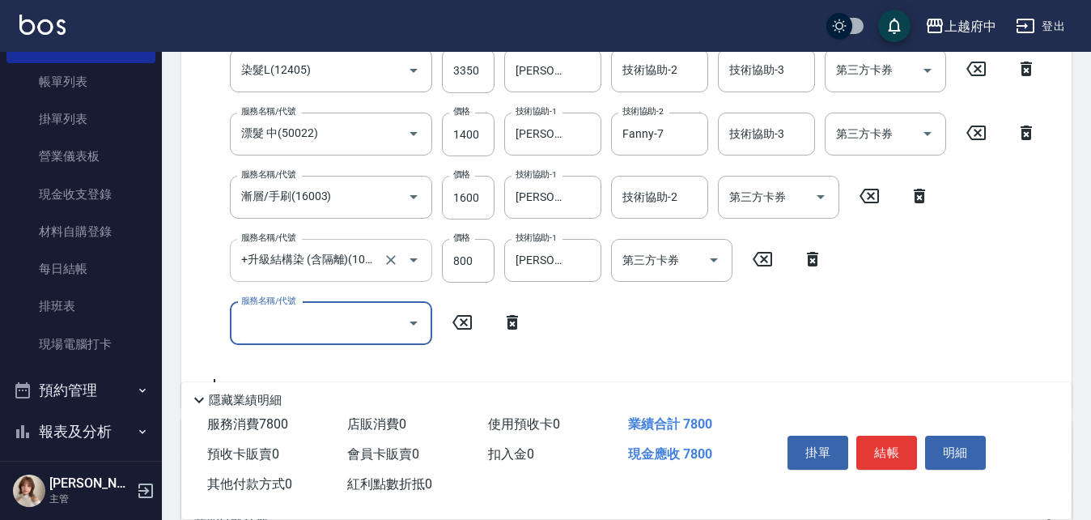
scroll to position [0, 0]
type input "頭皮隔離液(前+後)(3203)"
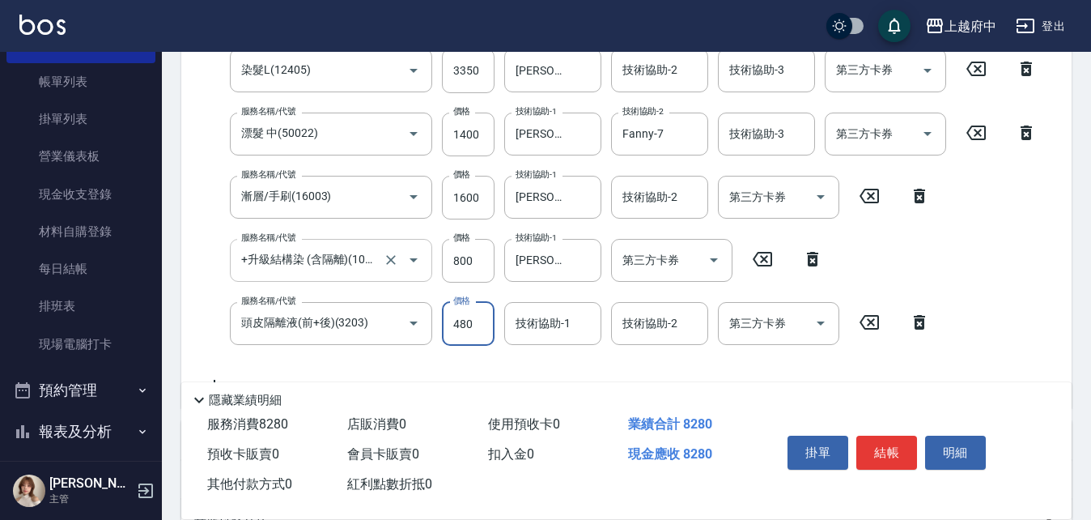
scroll to position [402, 0]
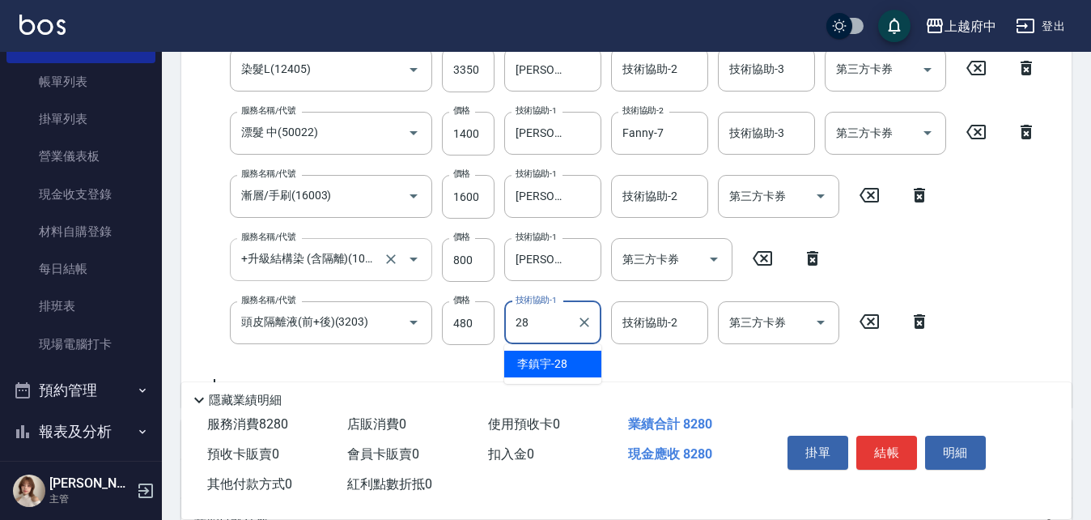
type input "李鎮宇-28"
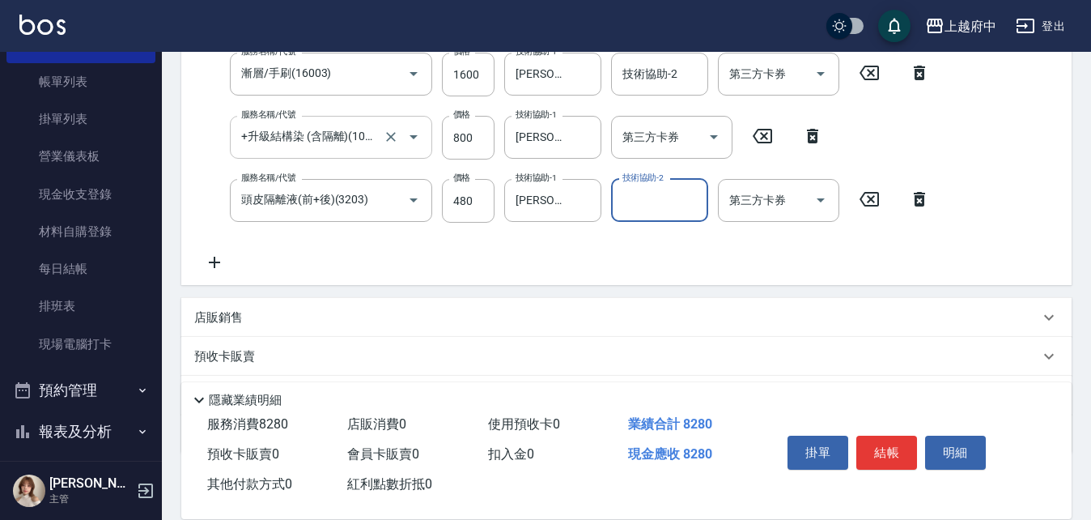
scroll to position [564, 0]
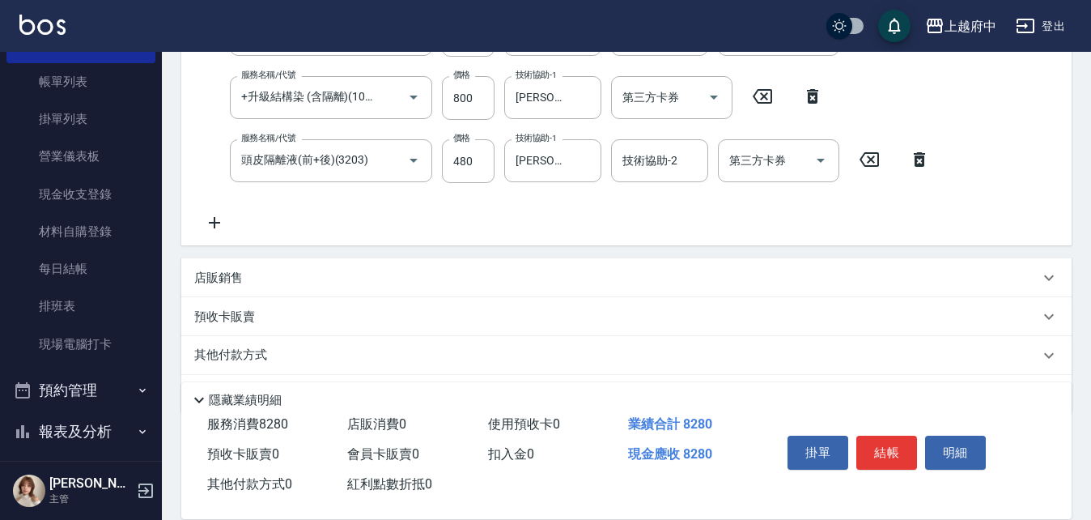
click at [198, 215] on icon at bounding box center [214, 222] width 40 height 19
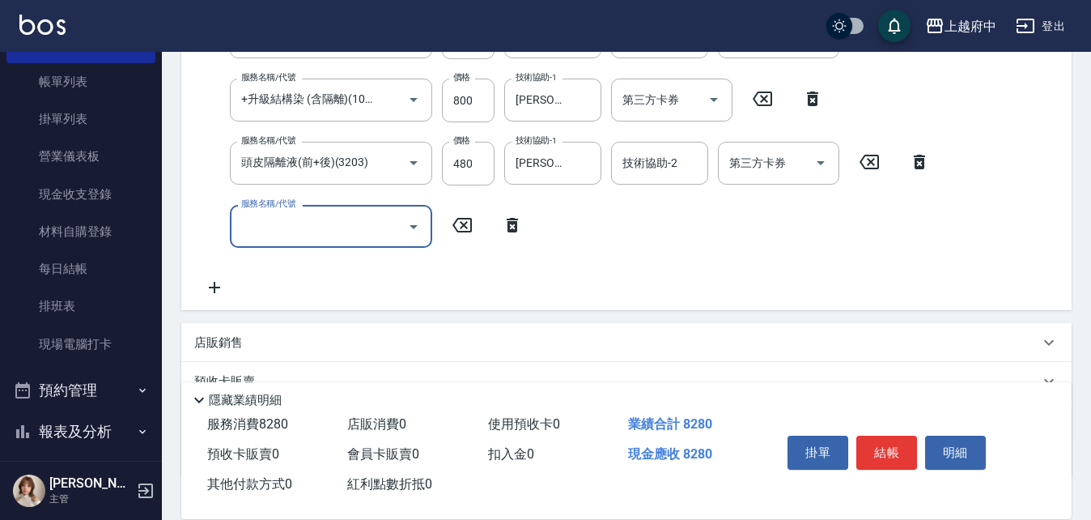
scroll to position [563, 0]
type input "結構三段式(222300)"
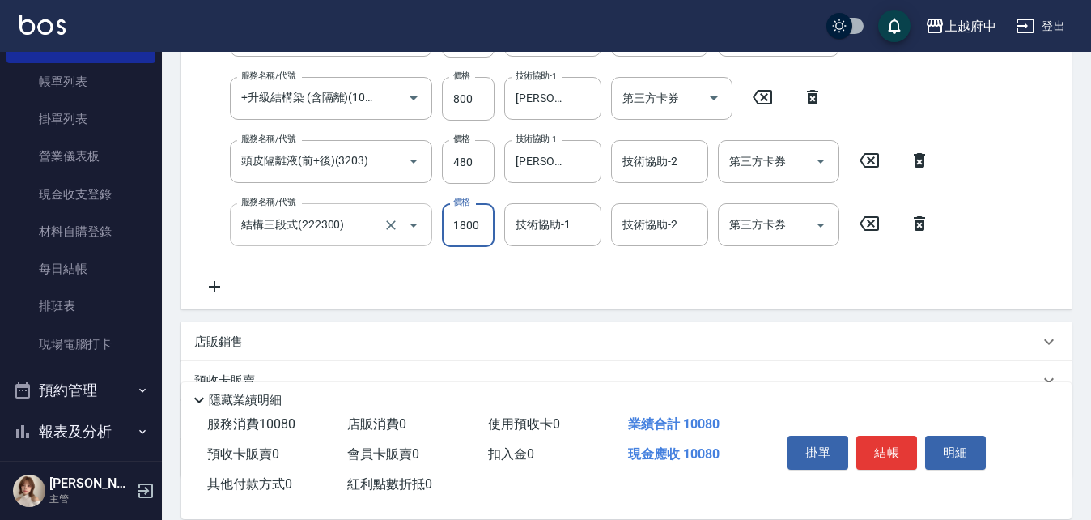
scroll to position [402, 0]
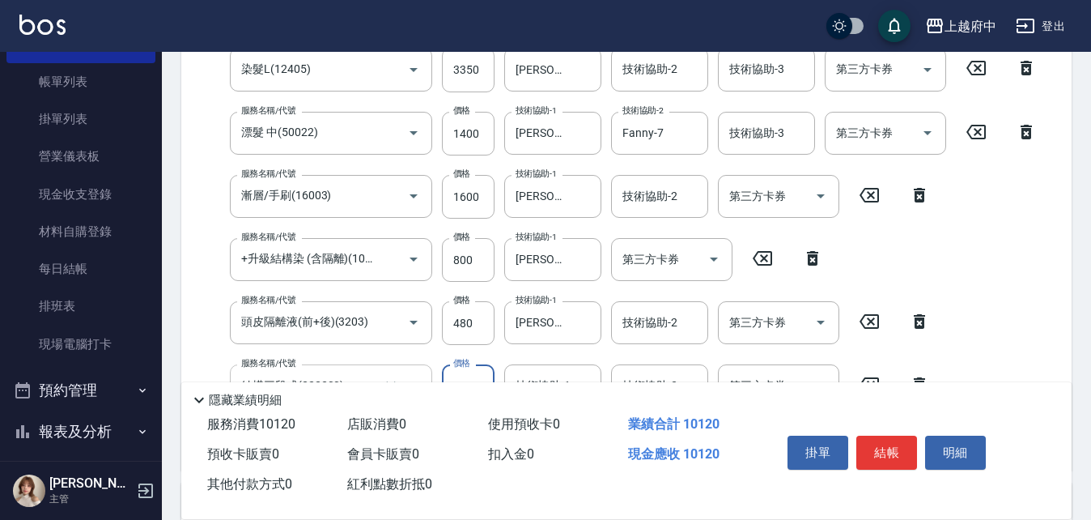
type input "1840"
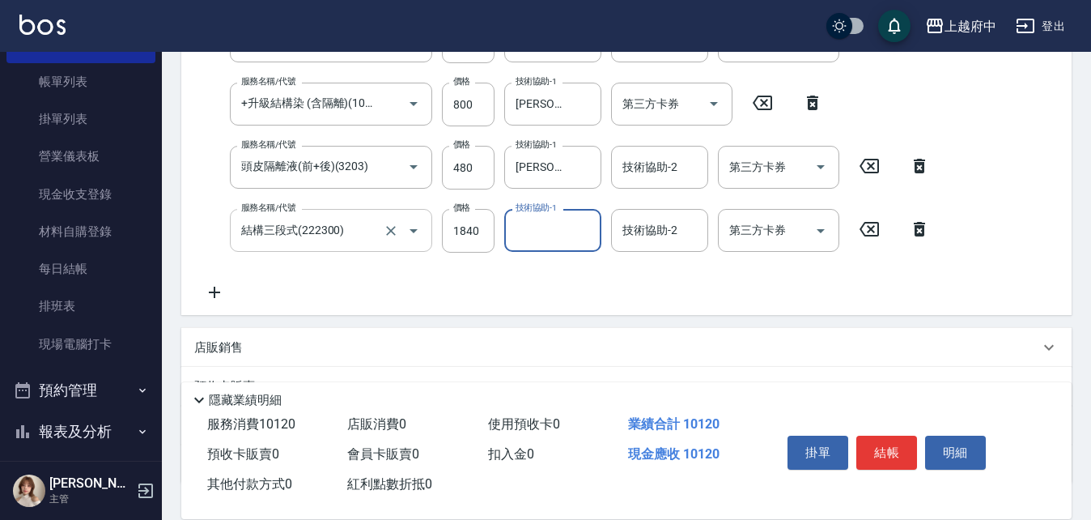
scroll to position [564, 0]
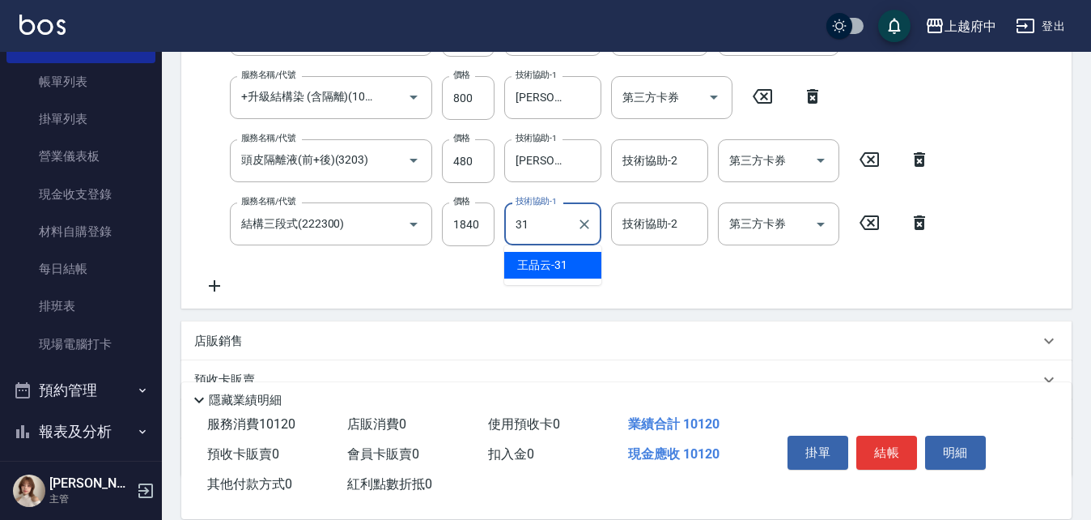
click at [564, 270] on span "王品云 -31" at bounding box center [542, 265] width 50 height 17
type input "王品云-31"
click at [576, 315] on div "項目消費 服務名稱/代號 有機洗髮(200) 服務名稱/代號 價格 400 價格 洗-1 王品云-31 洗-1 洗-2 李鎮宇-28 洗-2 第三方卡券 第三…" at bounding box center [626, 88] width 890 height 775
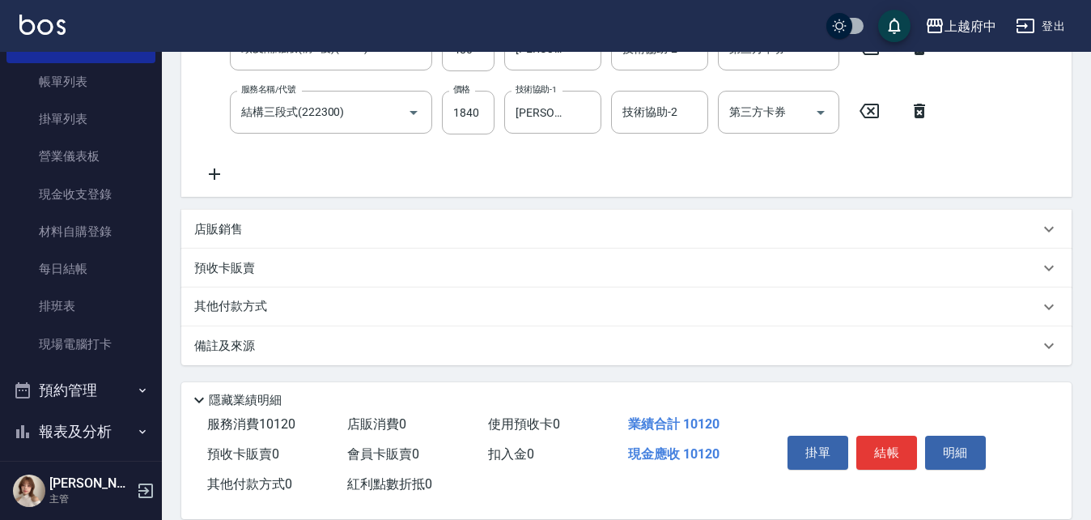
scroll to position [677, 0]
click at [260, 305] on p "其他付款方式" at bounding box center [234, 306] width 81 height 18
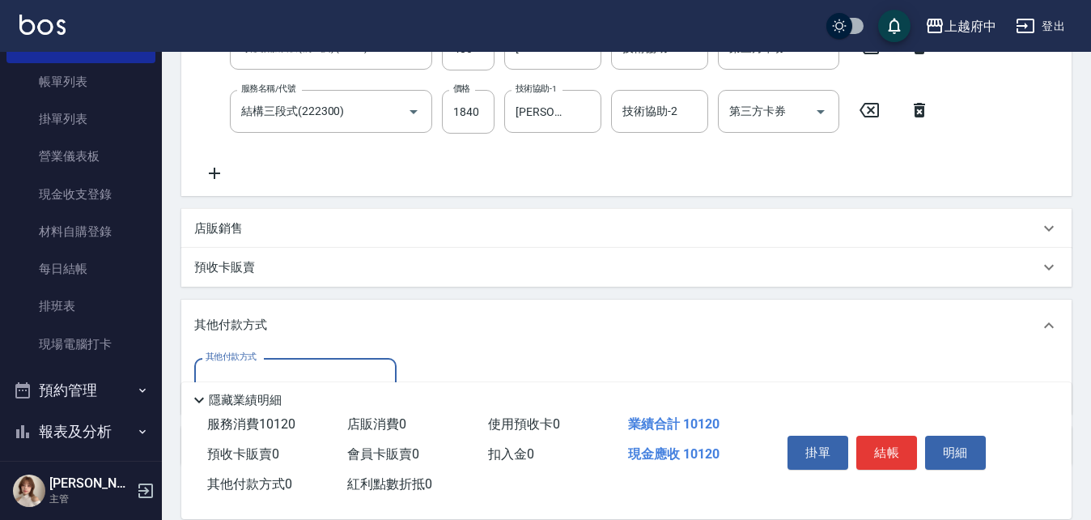
scroll to position [0, 0]
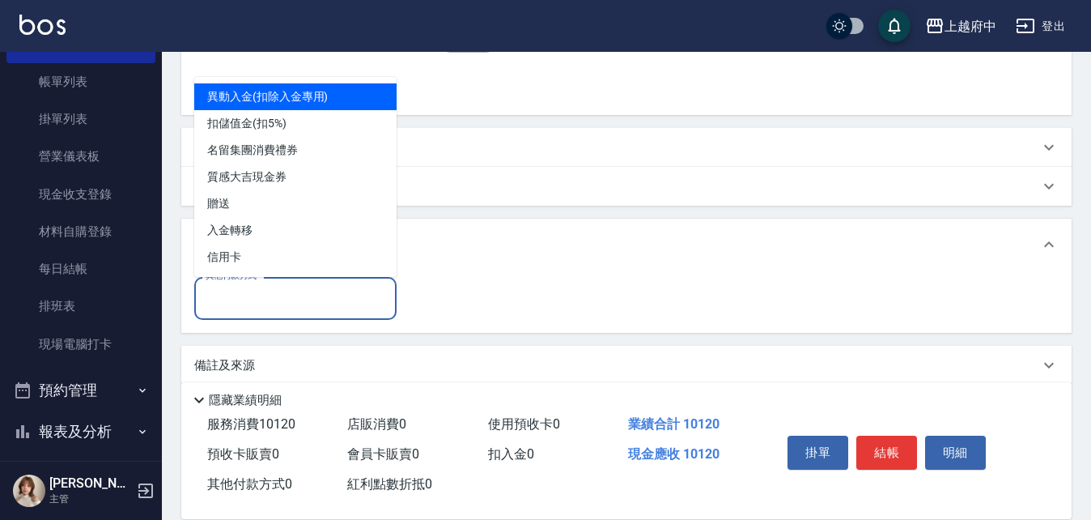
click at [265, 288] on input "其他付款方式" at bounding box center [296, 298] width 188 height 28
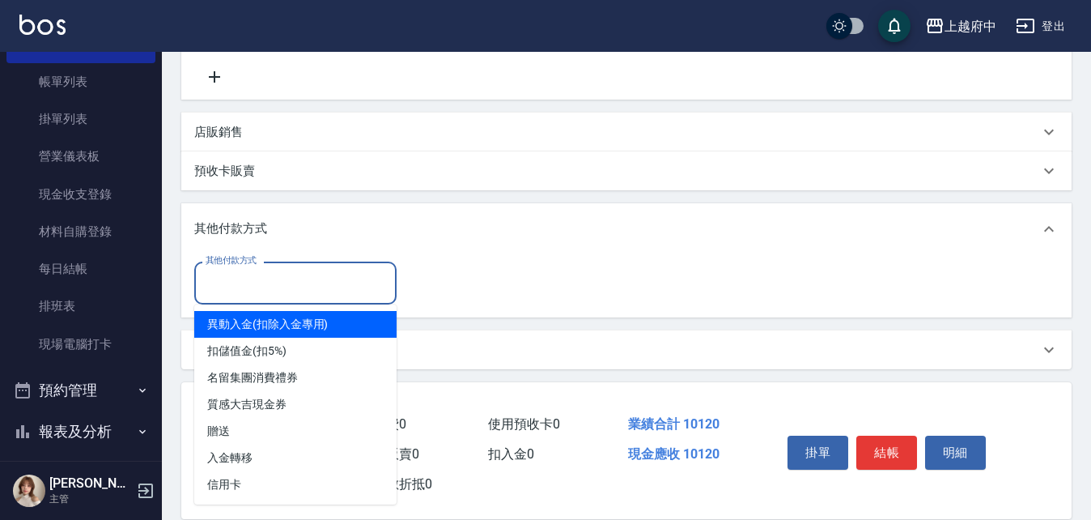
scroll to position [778, 0]
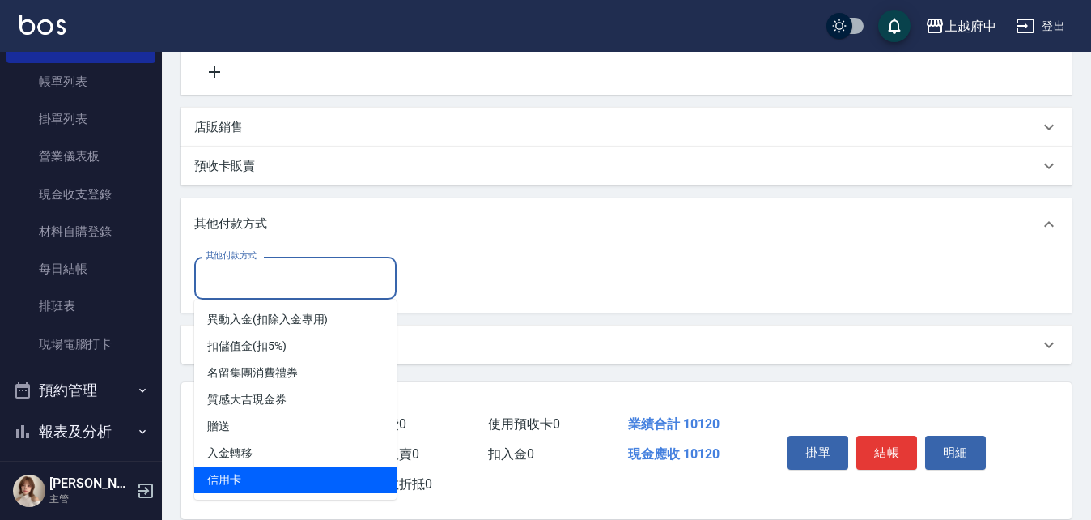
click at [262, 485] on span "信用卡" at bounding box center [295, 479] width 202 height 27
type input "信用卡"
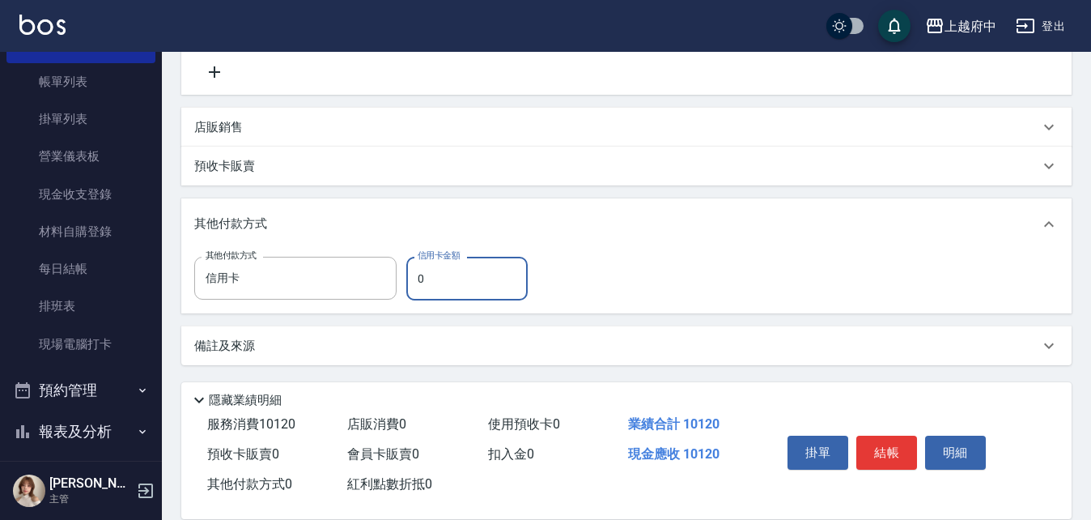
click at [456, 279] on input "0" at bounding box center [466, 279] width 121 height 44
type input "10120"
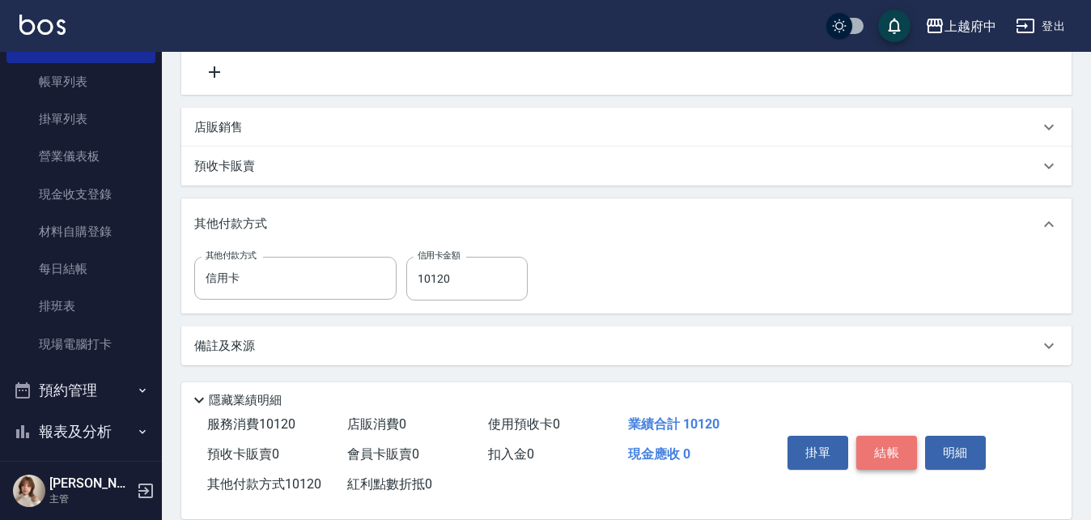
click at [887, 450] on button "結帳" at bounding box center [886, 452] width 61 height 34
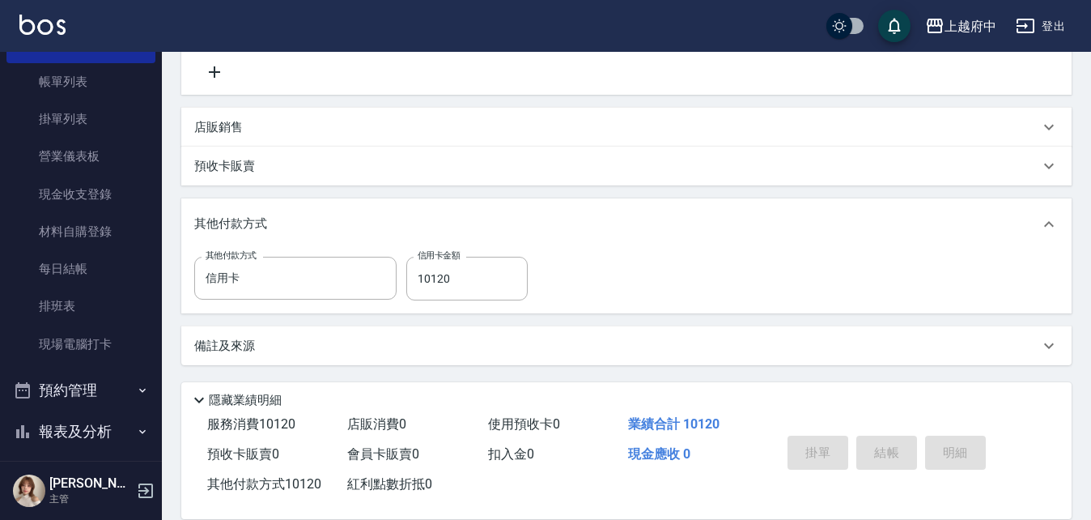
type input "2025/08/20 19:38"
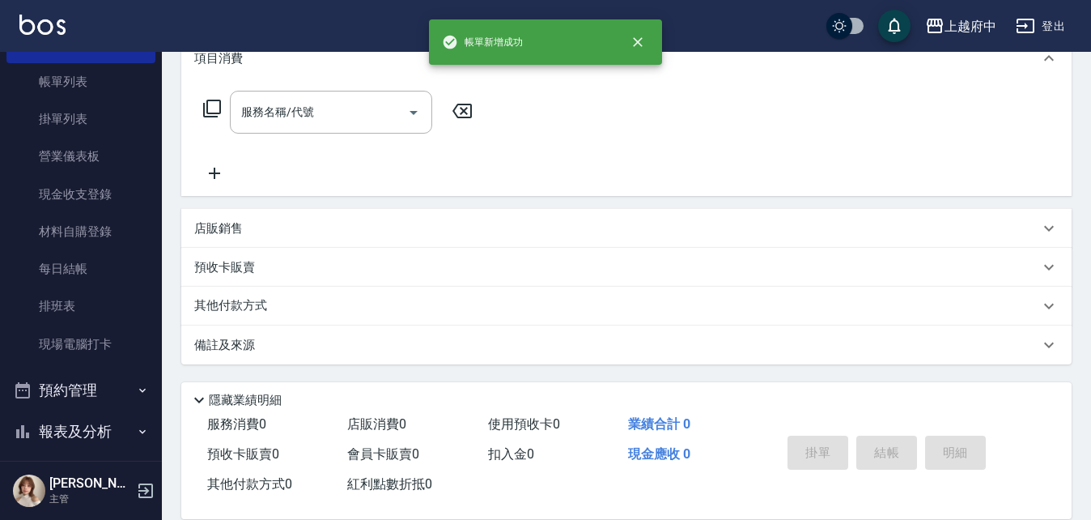
scroll to position [0, 0]
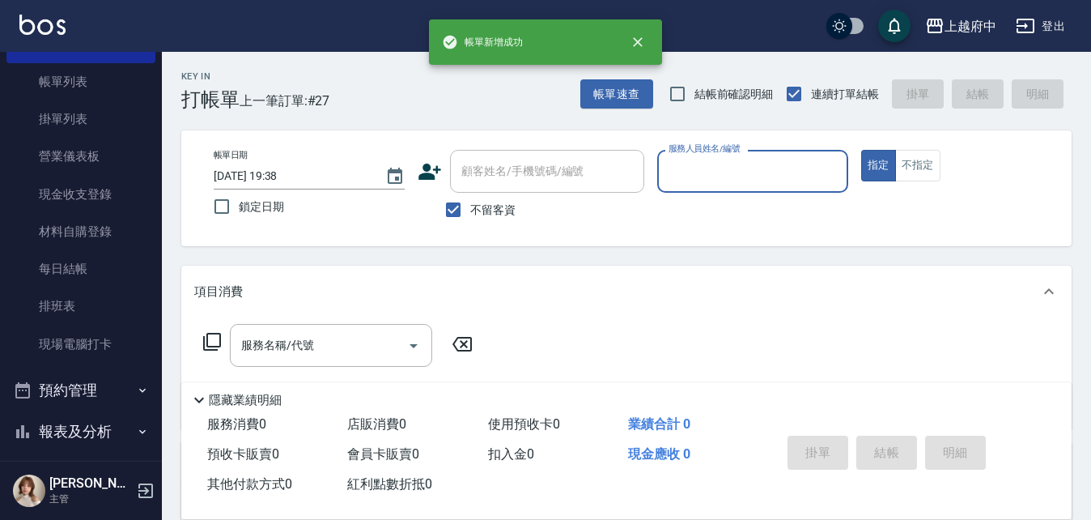
click at [490, 208] on span "不留客資" at bounding box center [492, 210] width 45 height 17
click at [470, 208] on input "不留客資" at bounding box center [453, 210] width 34 height 34
checkbox input "false"
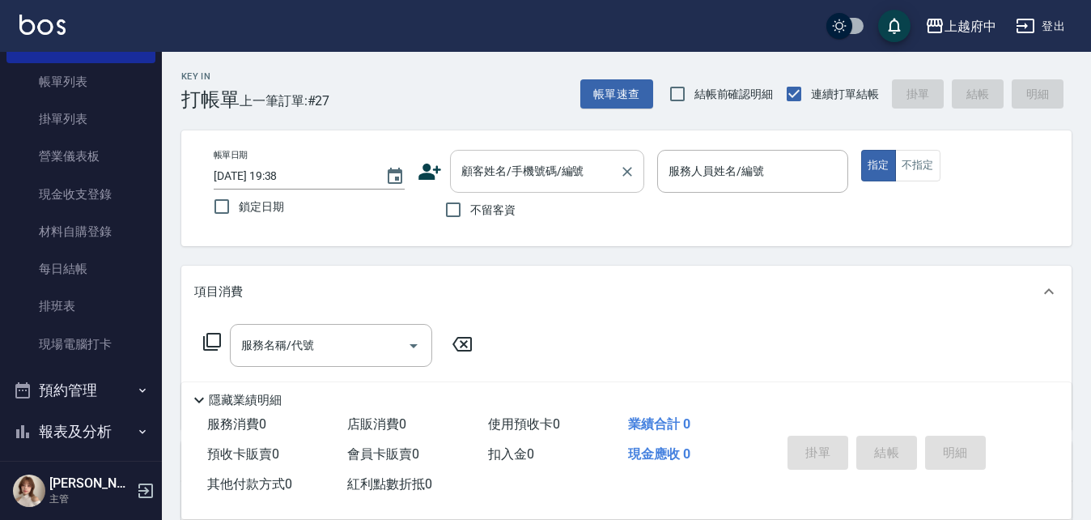
click at [520, 153] on div "顧客姓名/手機號碼/編號" at bounding box center [547, 171] width 194 height 43
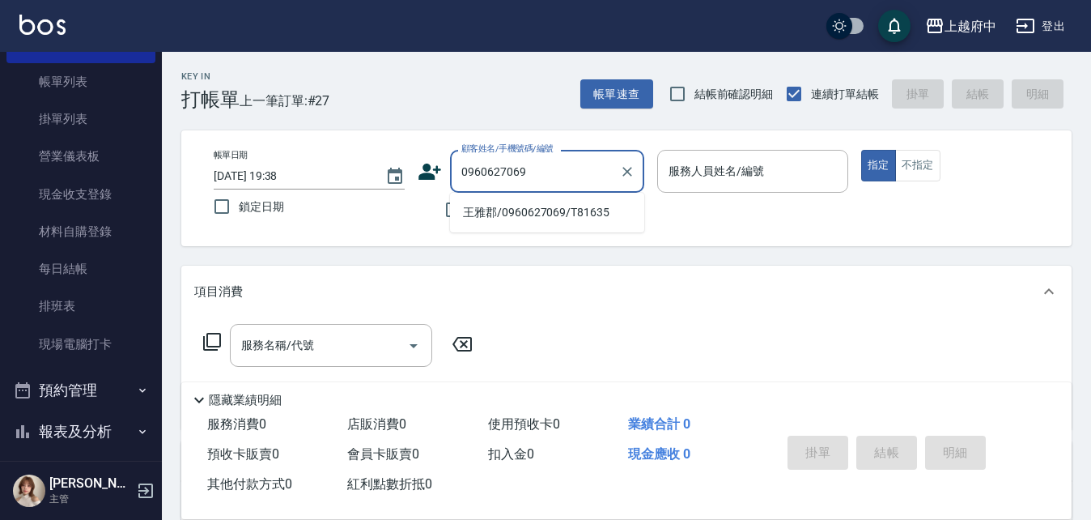
click at [552, 221] on li "王雅郡/0960627069/T81635" at bounding box center [547, 212] width 194 height 27
type input "王雅郡/0960627069/T81635"
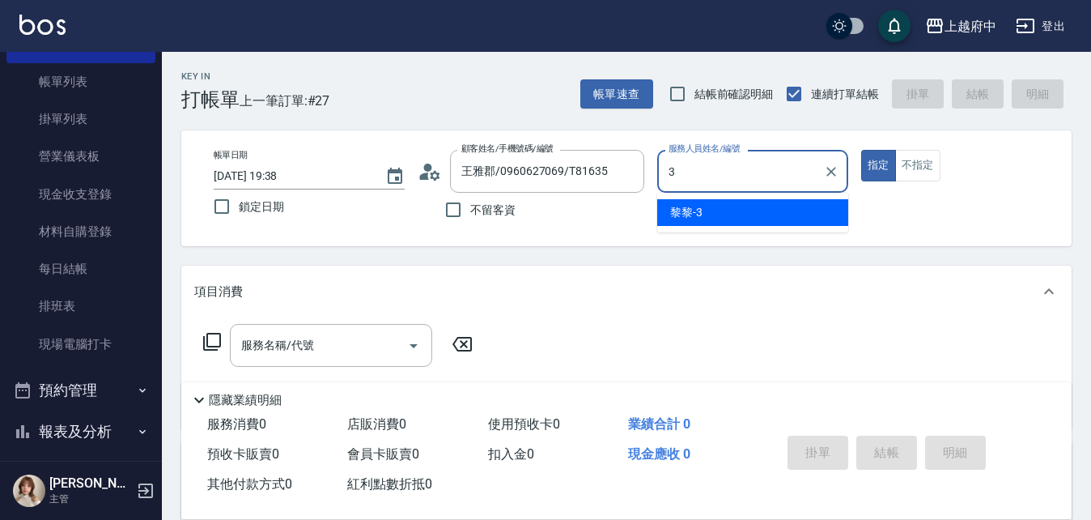
type input "黎黎-3"
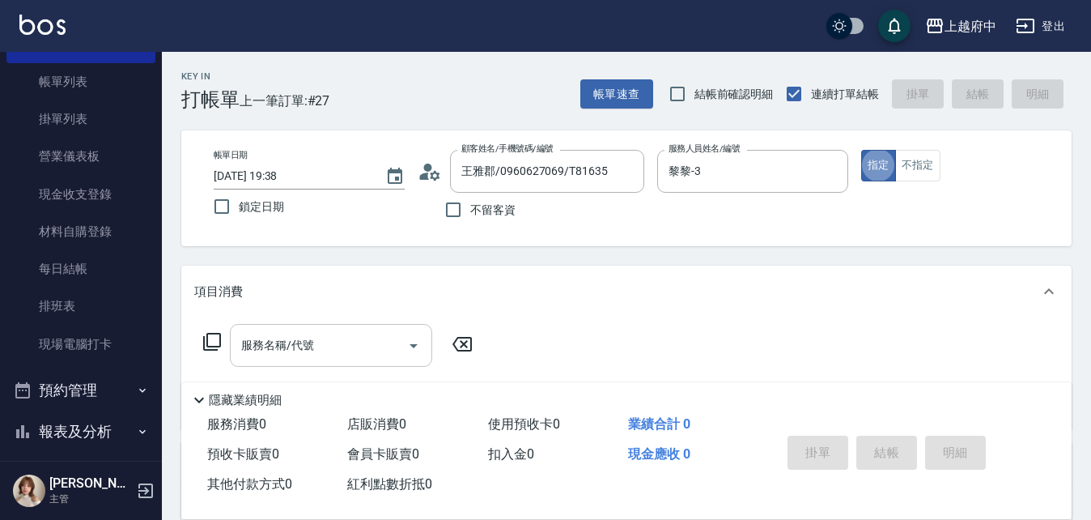
click at [308, 346] on input "服務名稱/代號" at bounding box center [318, 345] width 163 height 28
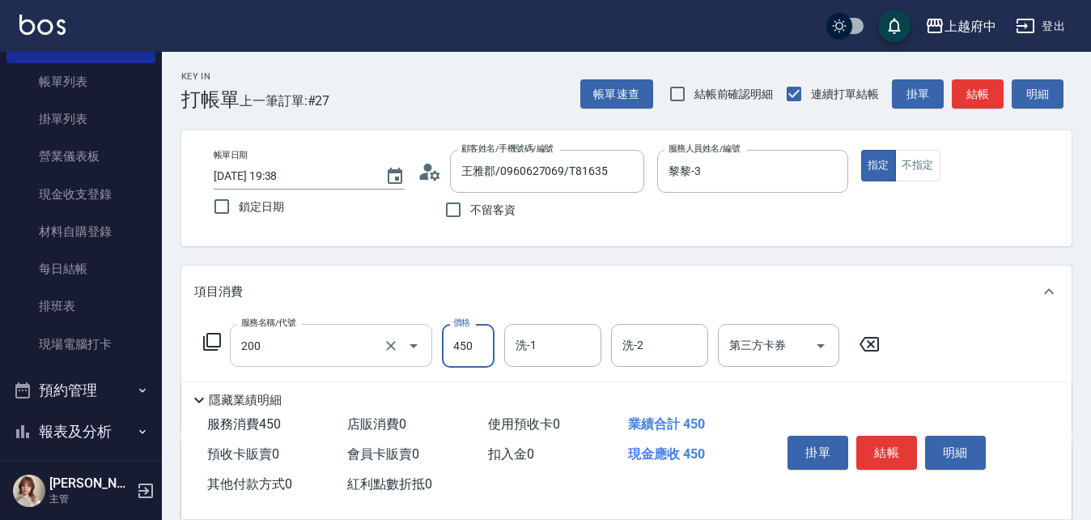
type input "有機洗髮(200)"
type input "400"
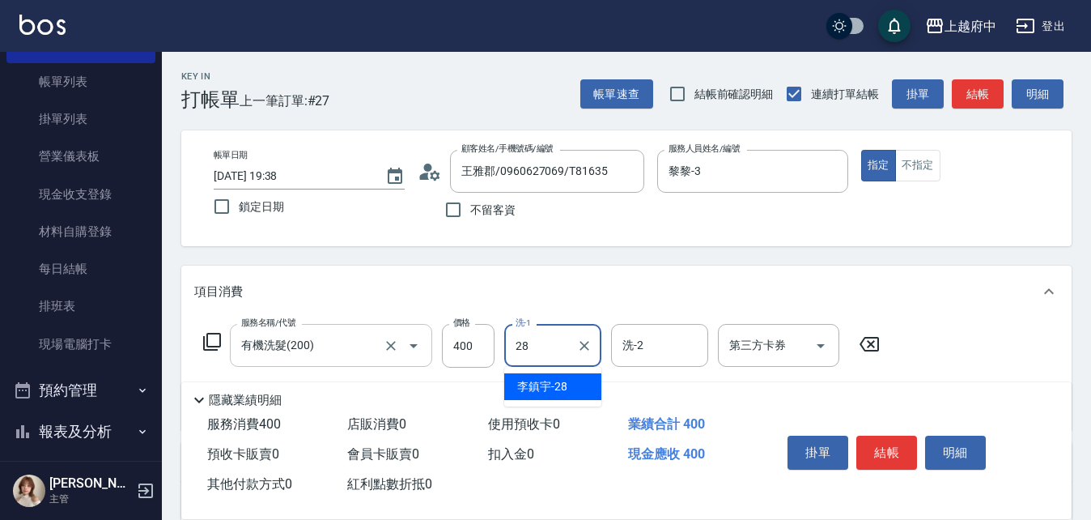
type input "李鎮宇-28"
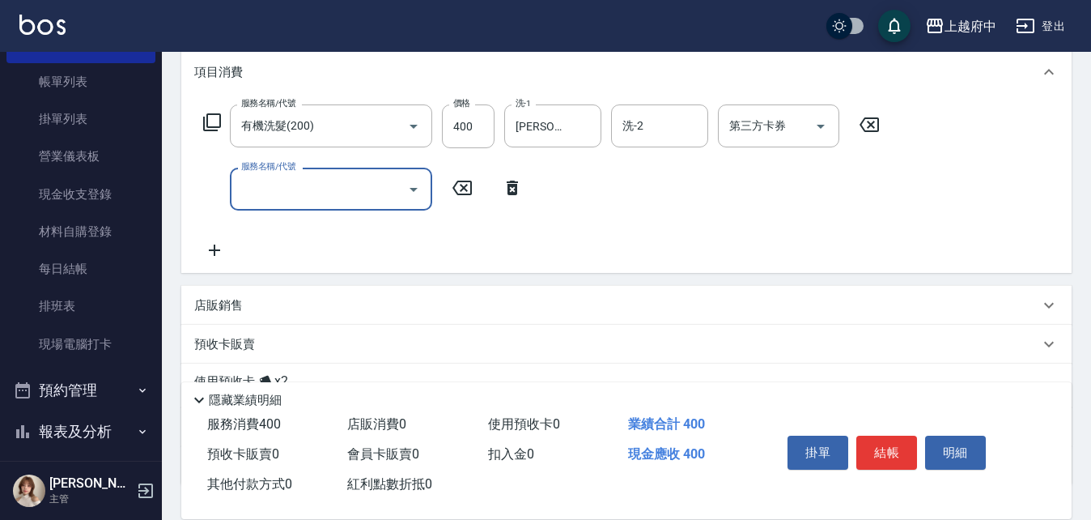
scroll to position [243, 0]
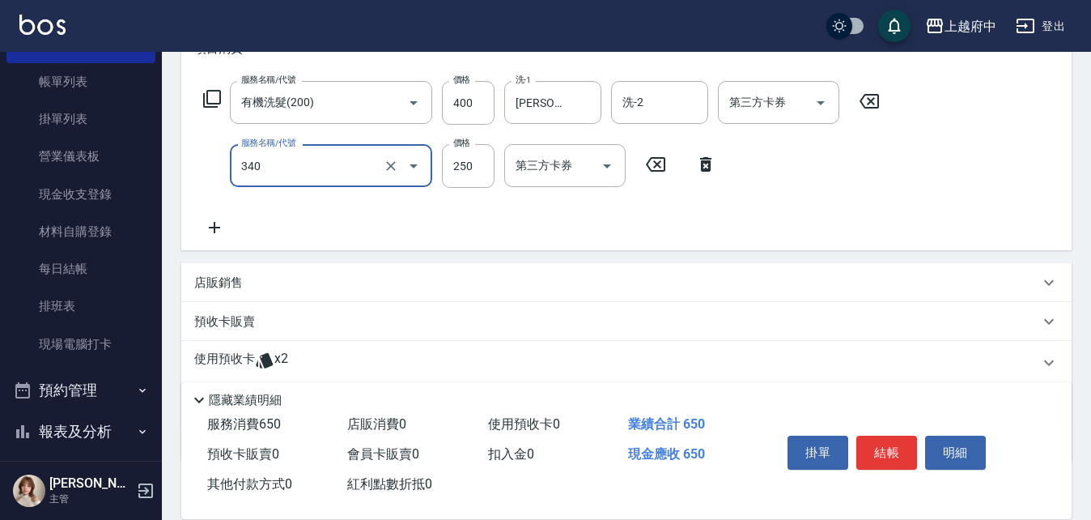
type input "剪髮(340)"
type input "380"
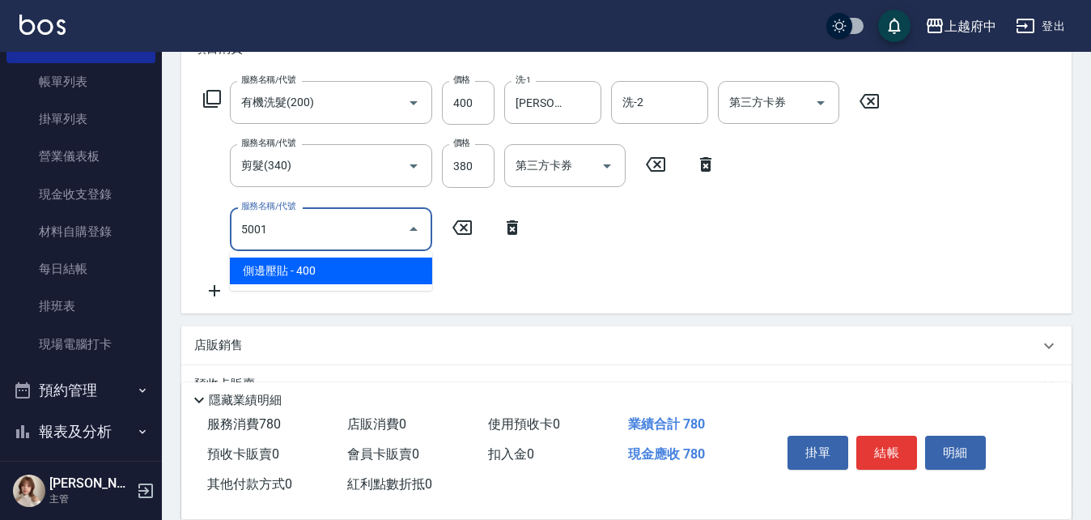
type input "側邊壓貼(5001)"
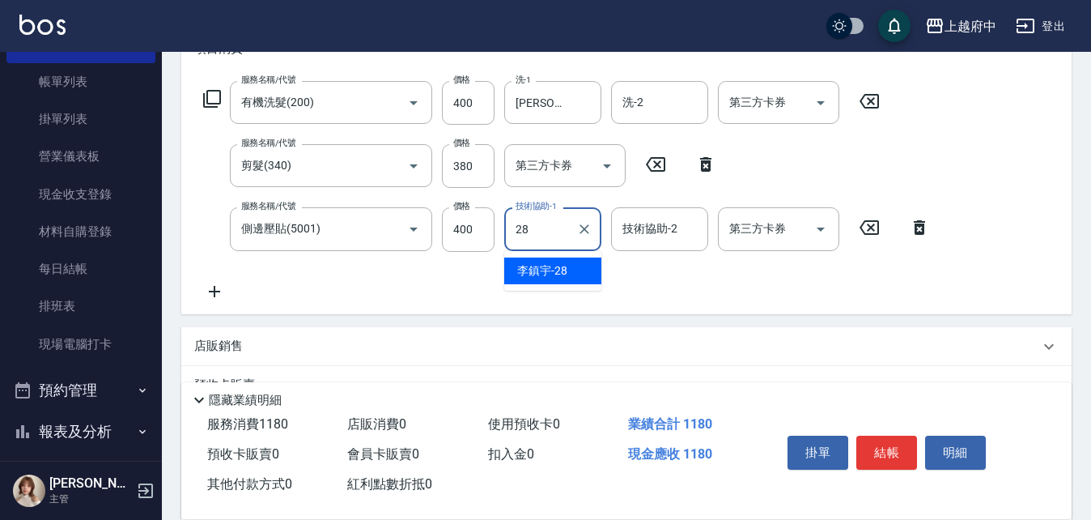
type input "李鎮宇-28"
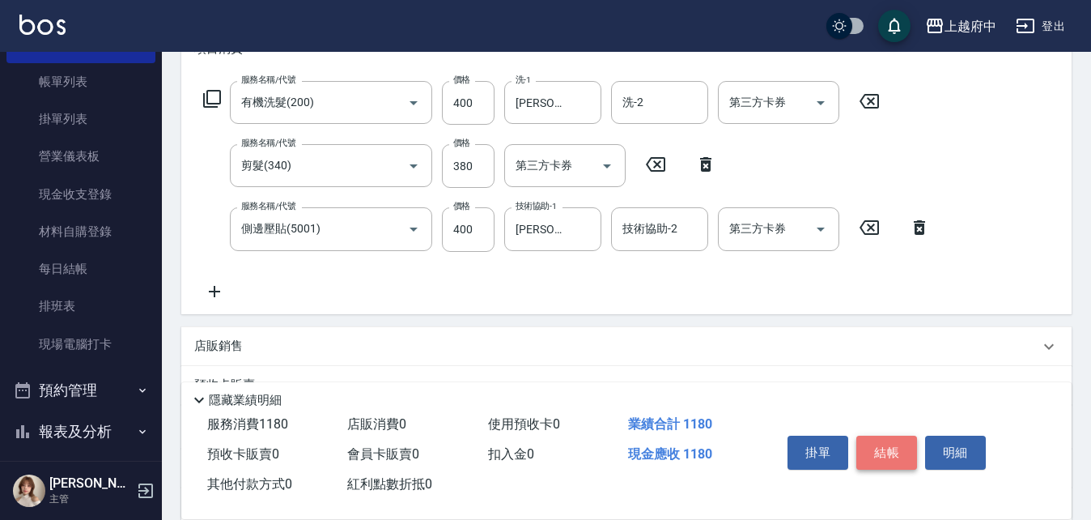
click at [870, 460] on button "結帳" at bounding box center [886, 452] width 61 height 34
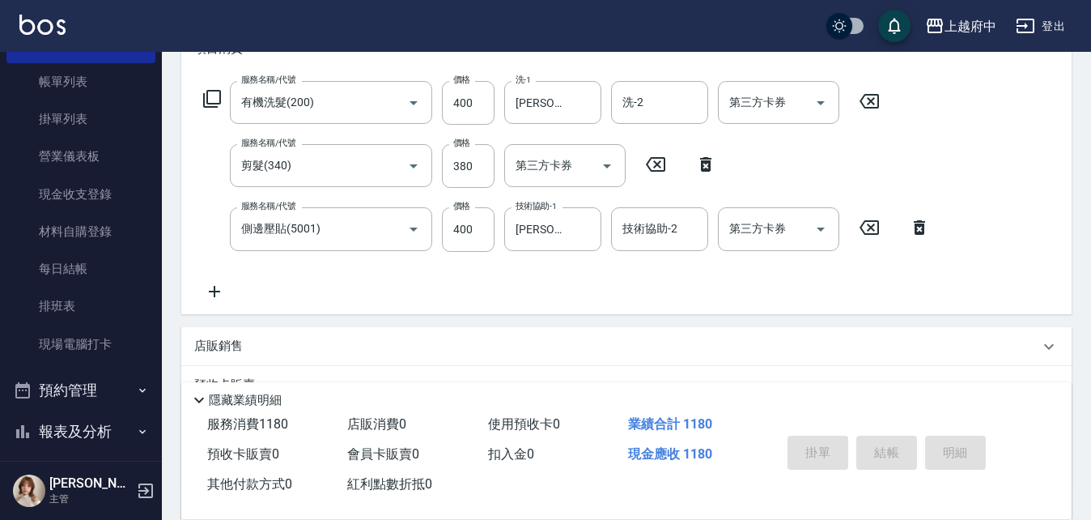
type input "2025/08/20 19:39"
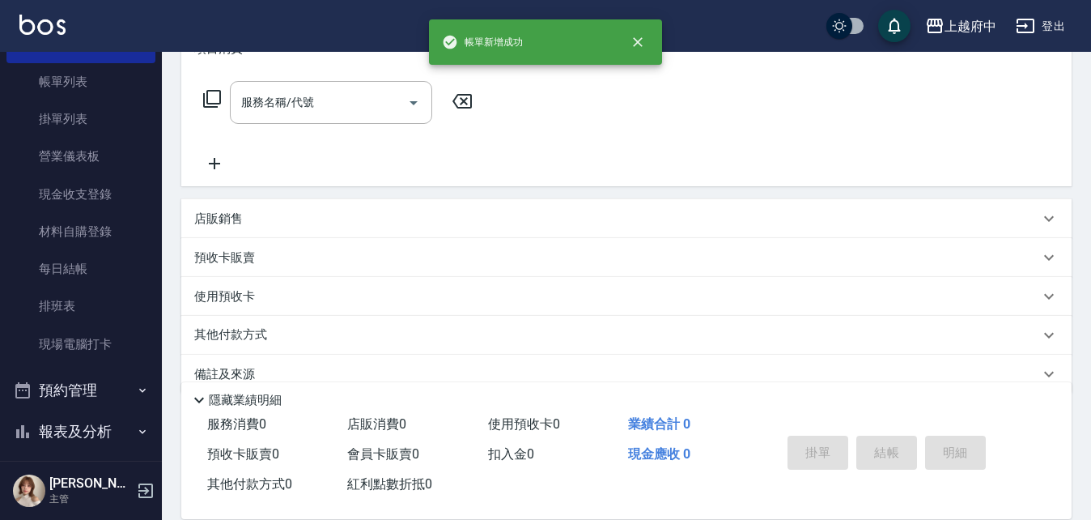
scroll to position [0, 0]
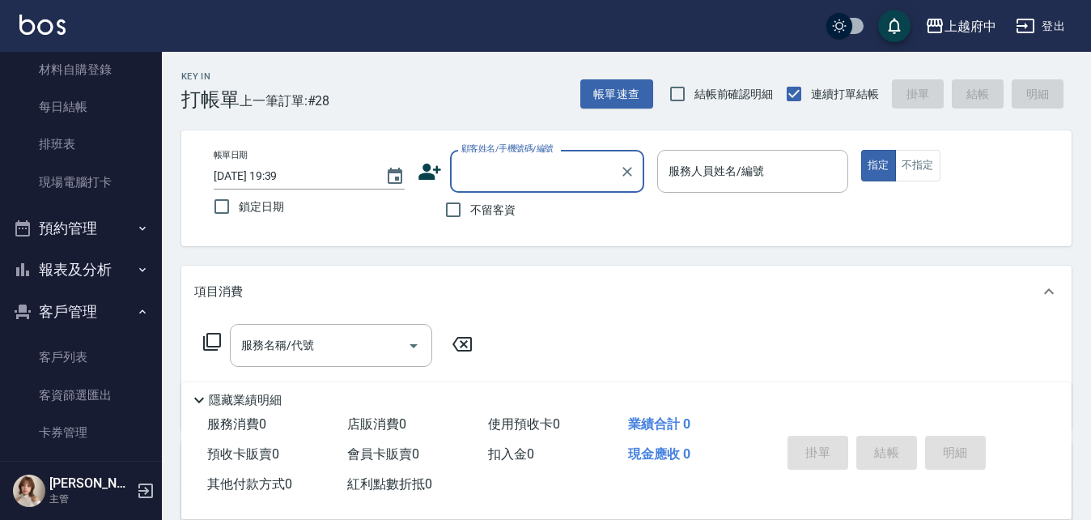
click at [66, 270] on button "報表及分析" at bounding box center [80, 269] width 149 height 42
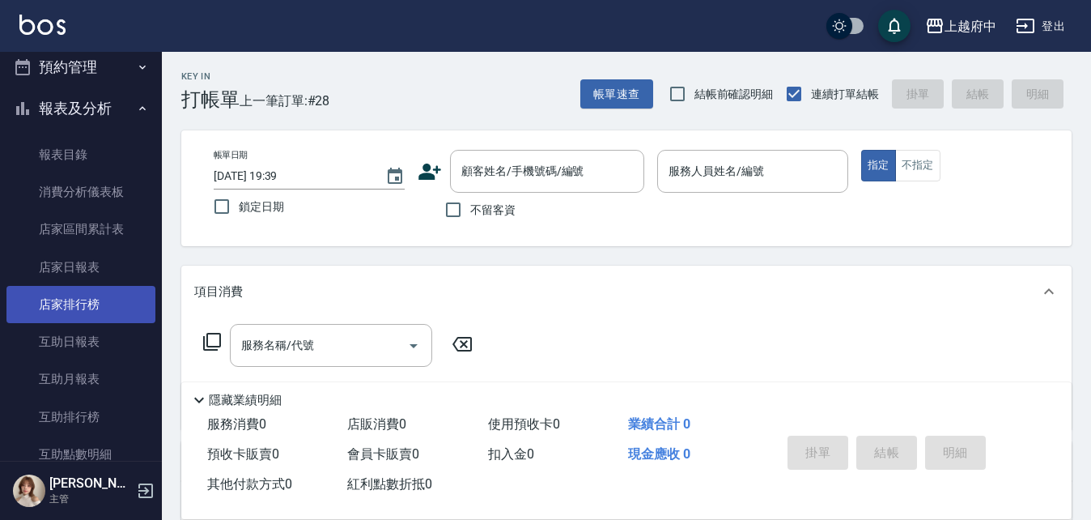
scroll to position [405, 0]
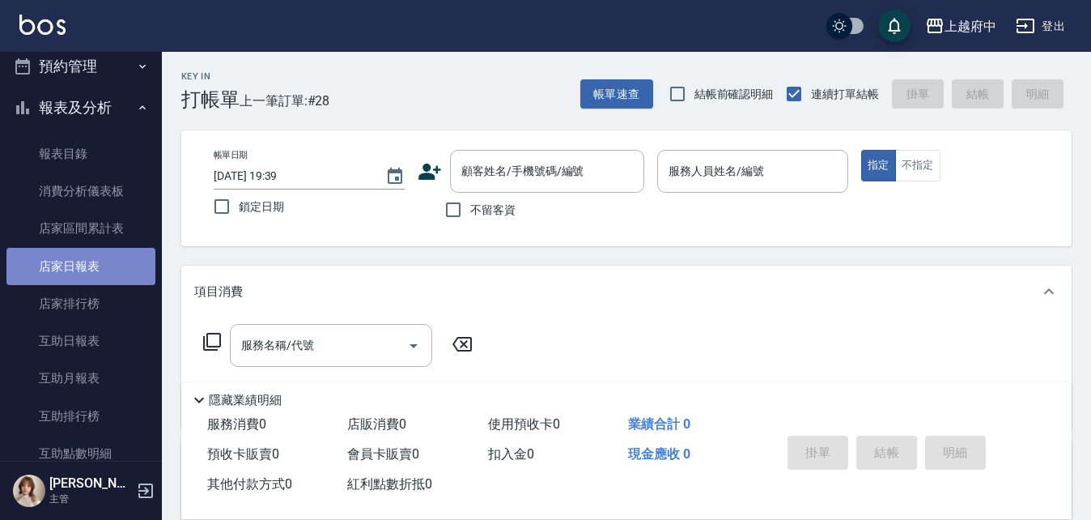
click at [80, 270] on link "店家日報表" at bounding box center [80, 266] width 149 height 37
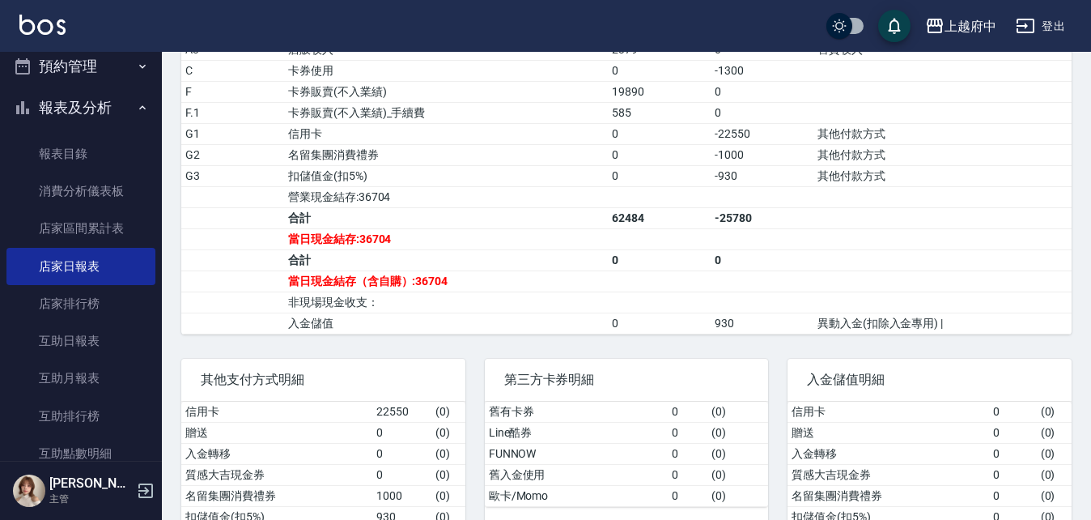
scroll to position [710, 0]
